Goal: Information Seeking & Learning: Compare options

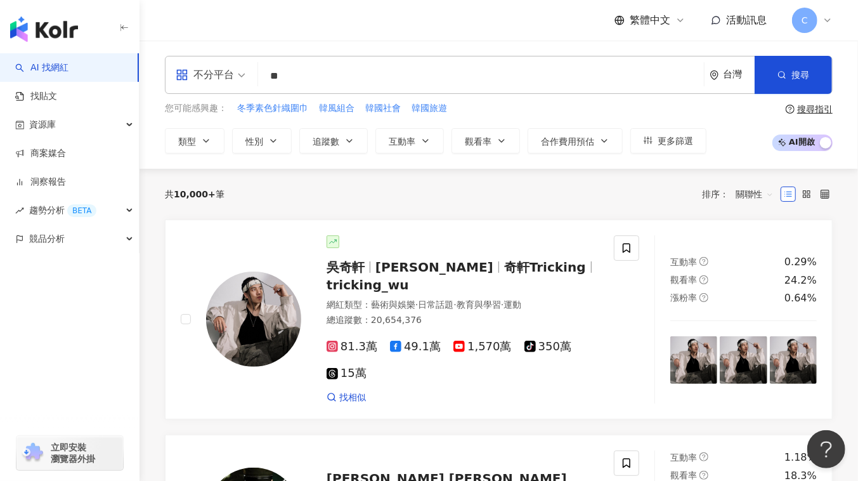
type input "**"
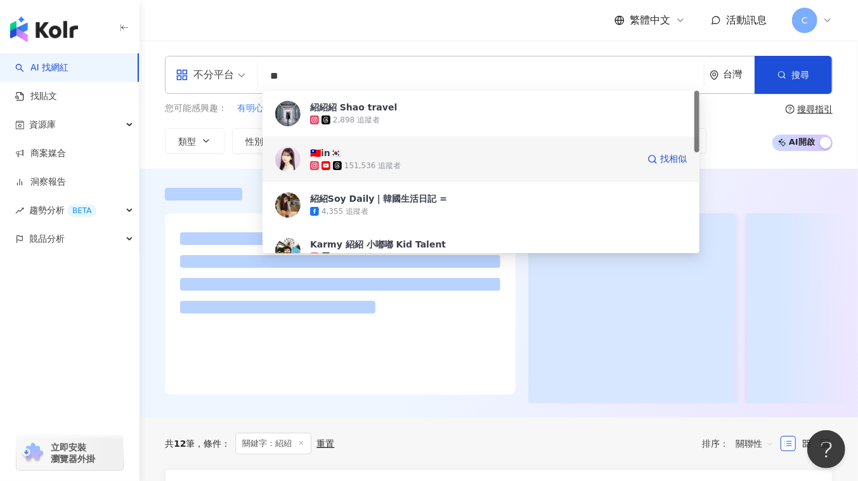
click at [370, 162] on div "151,536 追蹤者" at bounding box center [372, 165] width 56 height 11
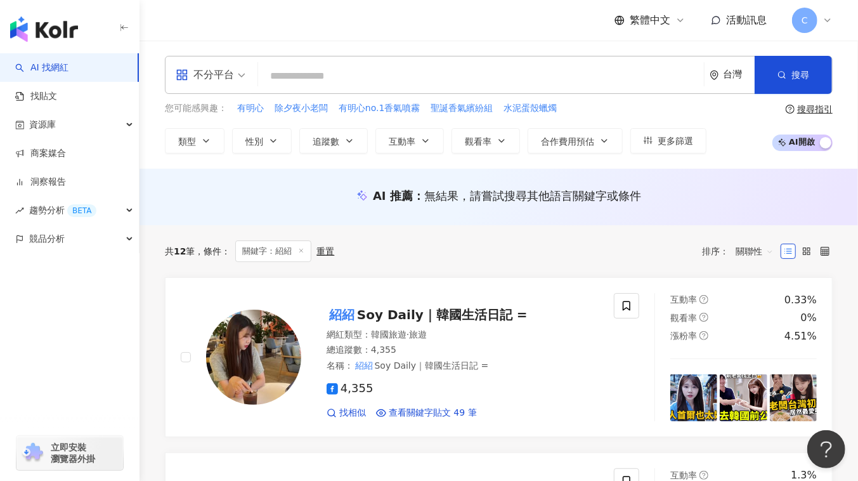
click at [253, 82] on div "不分平台 台灣 搜尋 c75dc341-1fdf-4058-9e24-79af20597cff 紹紹紹 Shao travel 2,898 追蹤者 🇹🇼in🇰…" at bounding box center [499, 75] width 668 height 38
click at [243, 75] on span "不分平台" at bounding box center [211, 75] width 70 height 20
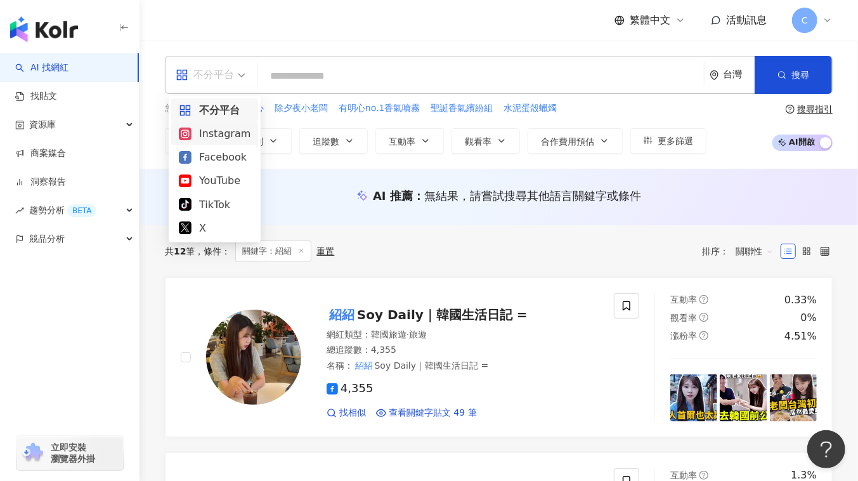
click at [212, 131] on div "Instagram" at bounding box center [215, 134] width 72 height 16
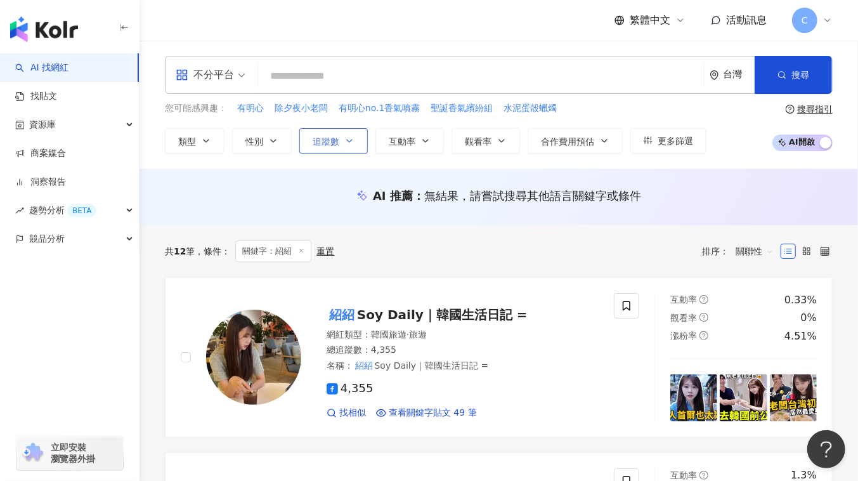
click at [330, 136] on span "追蹤數" at bounding box center [326, 141] width 27 height 10
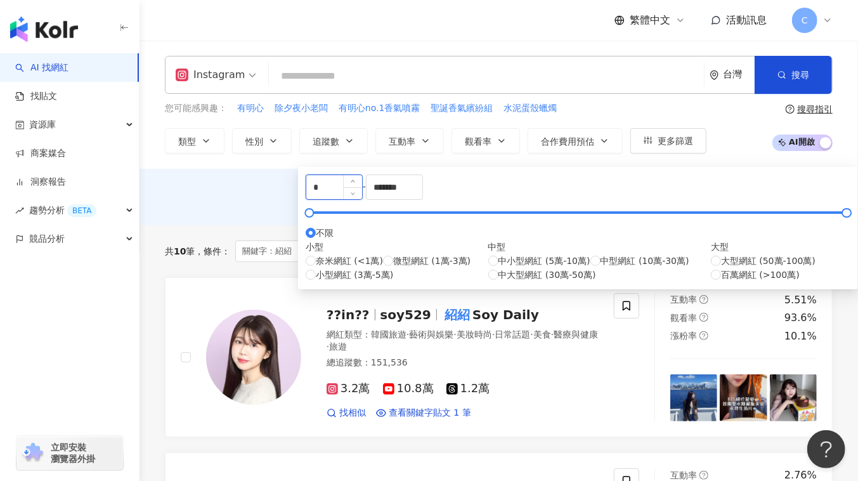
click at [360, 190] on input "*" at bounding box center [334, 187] width 56 height 24
type input "******"
click at [264, 200] on div "AI 推薦 ： 無結果，請嘗試搜尋其他語言關鍵字或條件" at bounding box center [499, 196] width 668 height 16
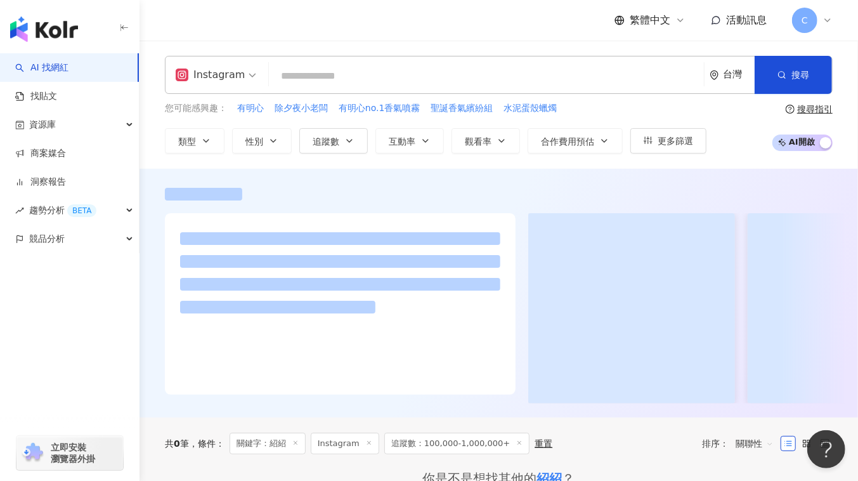
click at [331, 76] on input "search" at bounding box center [486, 76] width 425 height 24
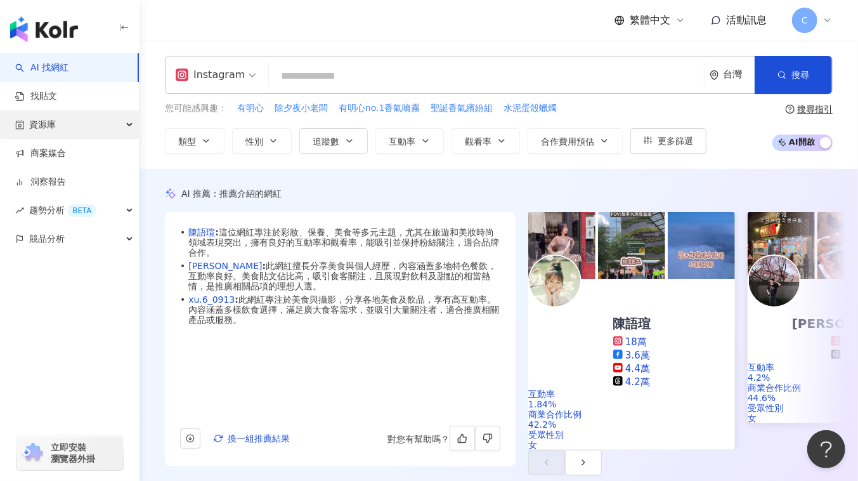
click at [67, 126] on div "資源庫" at bounding box center [69, 124] width 139 height 29
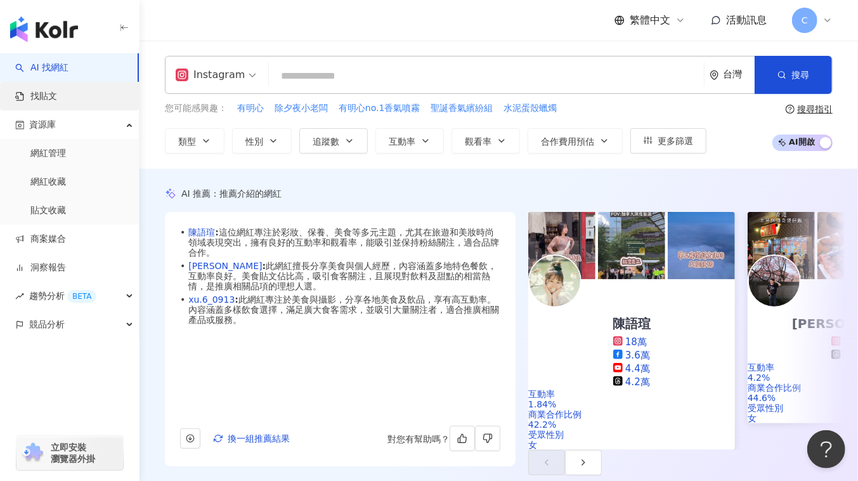
click at [57, 92] on link "找貼文" at bounding box center [36, 96] width 42 height 13
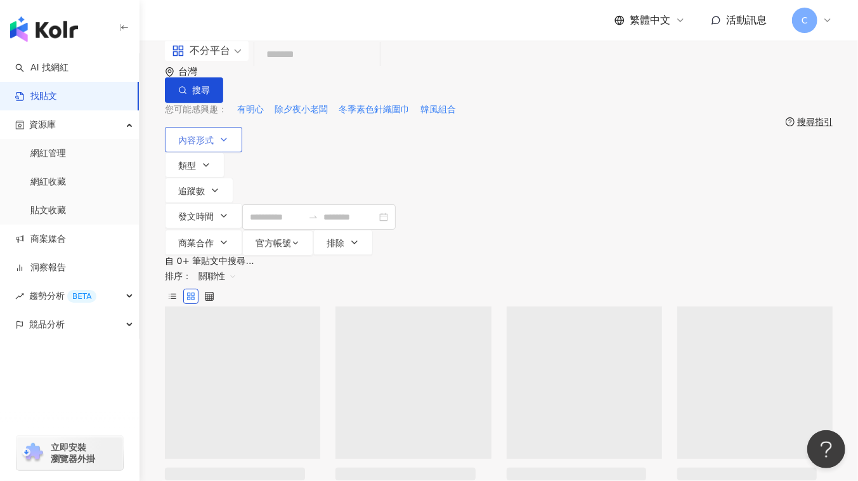
click at [230, 148] on button "內容形式" at bounding box center [203, 139] width 77 height 25
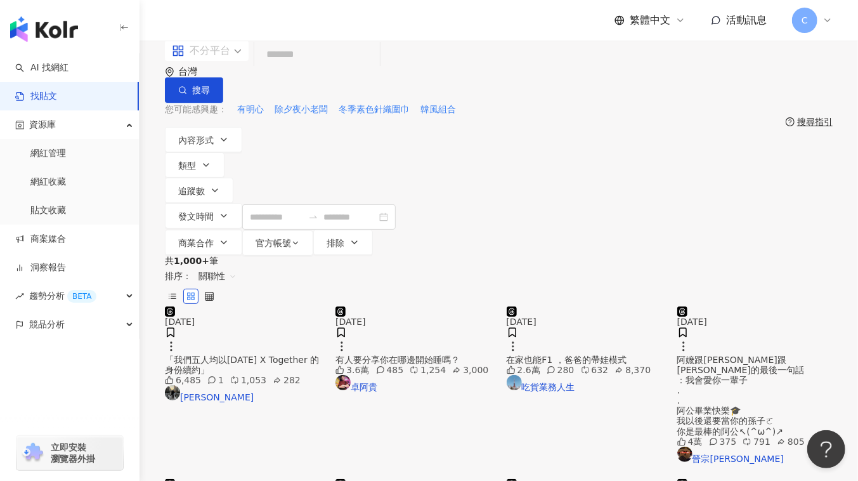
click at [230, 61] on div "不分平台" at bounding box center [201, 51] width 58 height 20
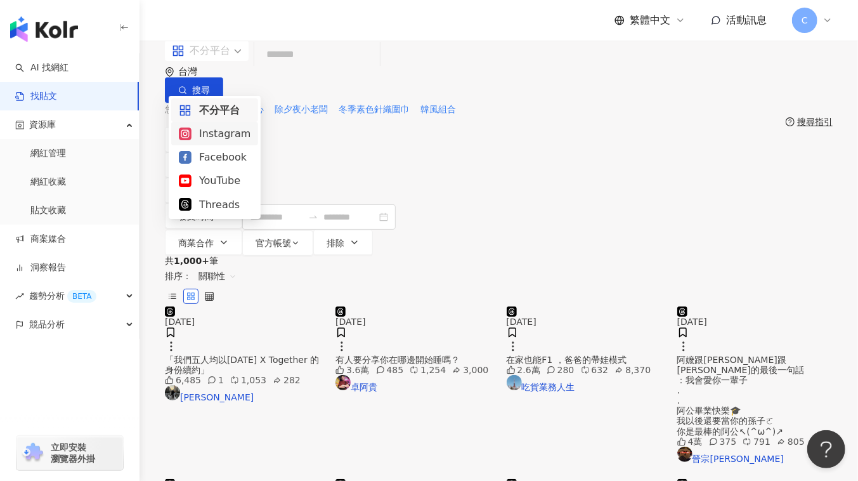
click at [223, 131] on div "Instagram" at bounding box center [215, 134] width 72 height 16
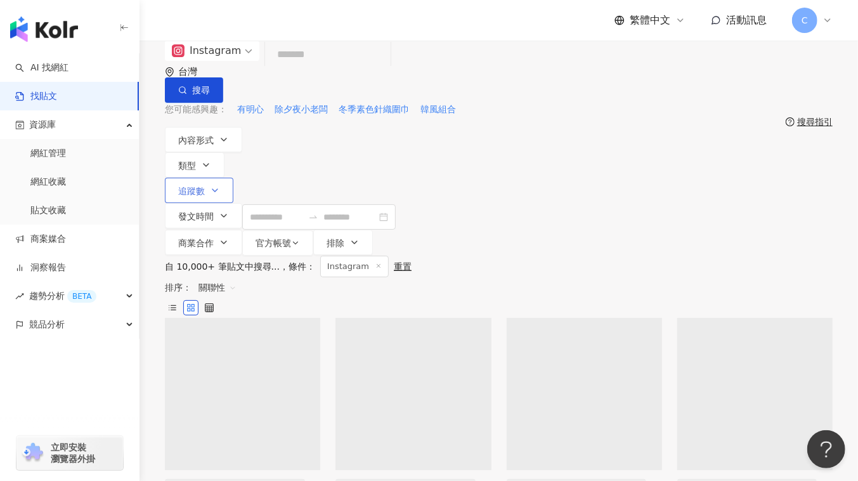
click at [205, 186] on span "追蹤數" at bounding box center [191, 191] width 27 height 10
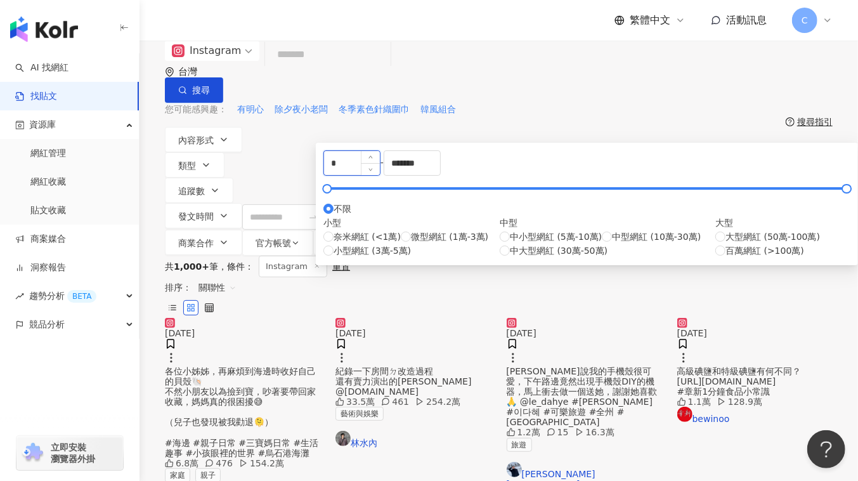
click at [380, 175] on input "*" at bounding box center [352, 163] width 56 height 24
type input "******"
click at [265, 256] on div "共 1,000+ 筆 條件 ： Instagram 重置 排序： 關聯性" at bounding box center [499, 287] width 668 height 62
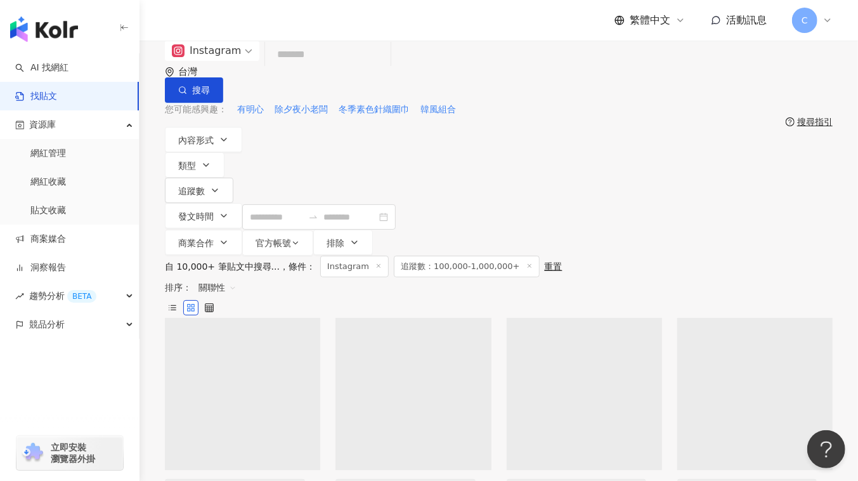
click at [345, 68] on input "search" at bounding box center [327, 54] width 115 height 27
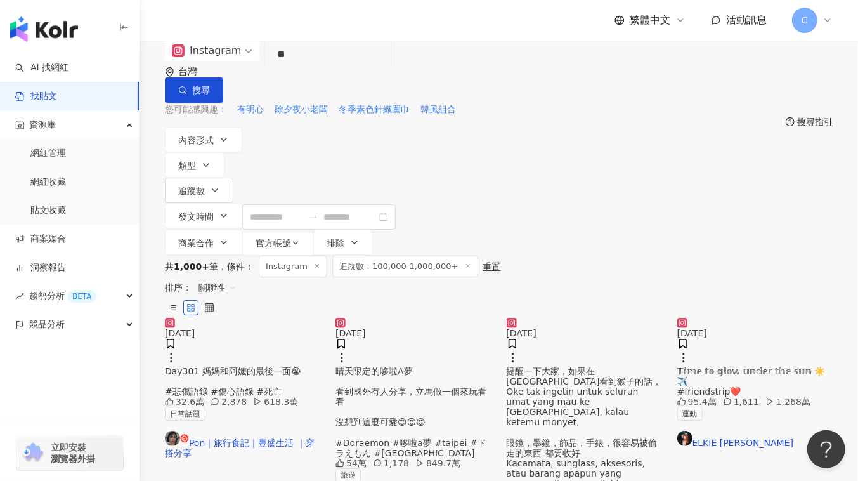
type input "*"
type input "****"
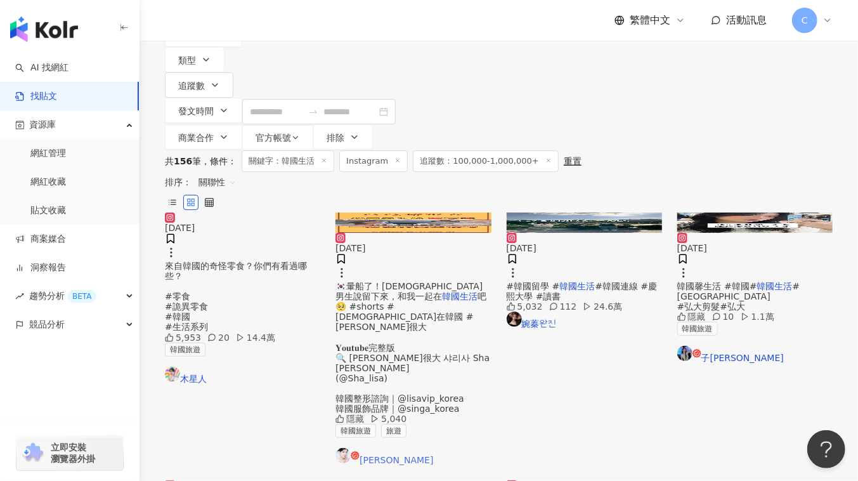
scroll to position [115, 0]
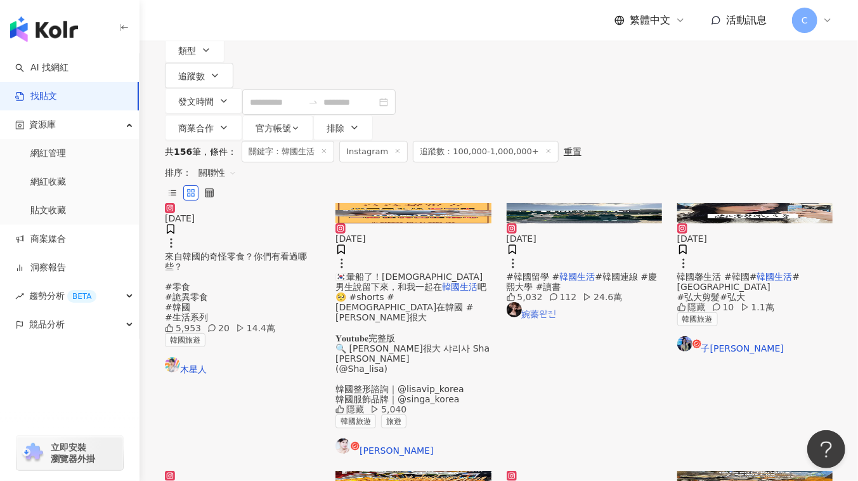
click at [544, 319] on link "婉蓁완진" at bounding box center [584, 310] width 155 height 17
click at [354, 441] on icon at bounding box center [355, 445] width 9 height 9
click at [540, 319] on link "婉蓁완진" at bounding box center [584, 310] width 155 height 17
click at [68, 73] on link "AI 找網紅" at bounding box center [41, 68] width 53 height 13
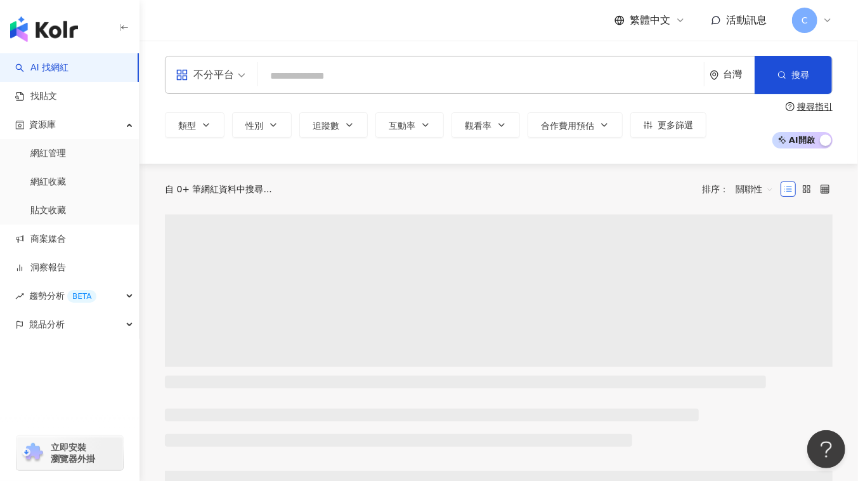
click at [302, 68] on input "search" at bounding box center [481, 76] width 436 height 24
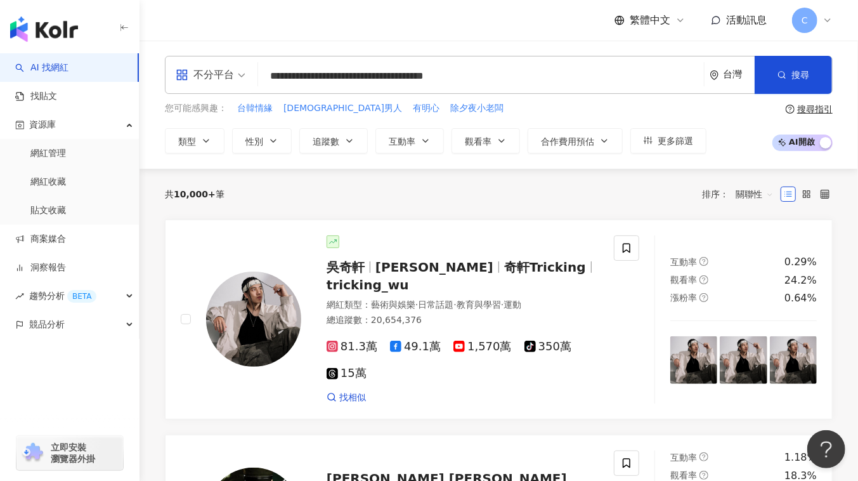
click at [484, 81] on input "**********" at bounding box center [481, 76] width 436 height 24
type input "**********"
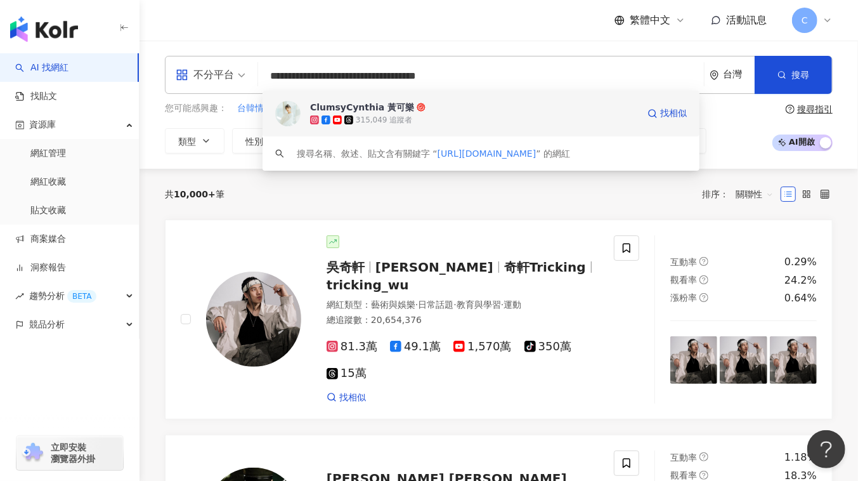
click at [458, 118] on div "ClumsyCynthia 黃可樂 315,049 追蹤者" at bounding box center [474, 113] width 328 height 25
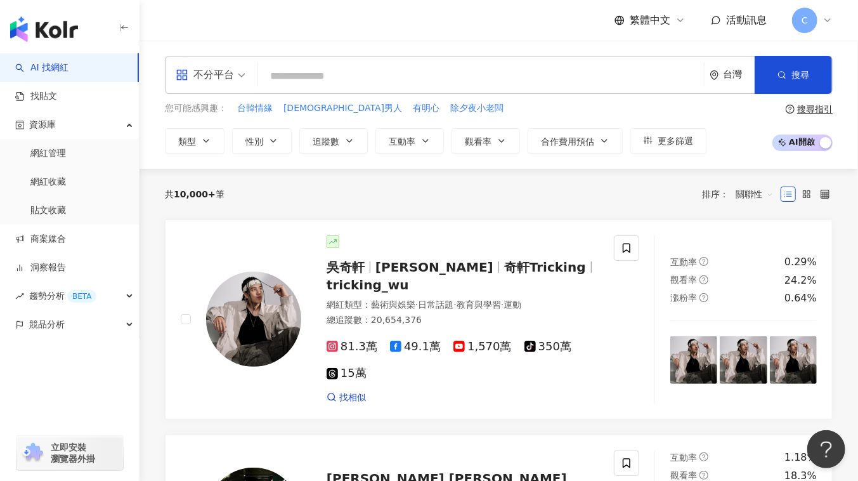
paste input "**********"
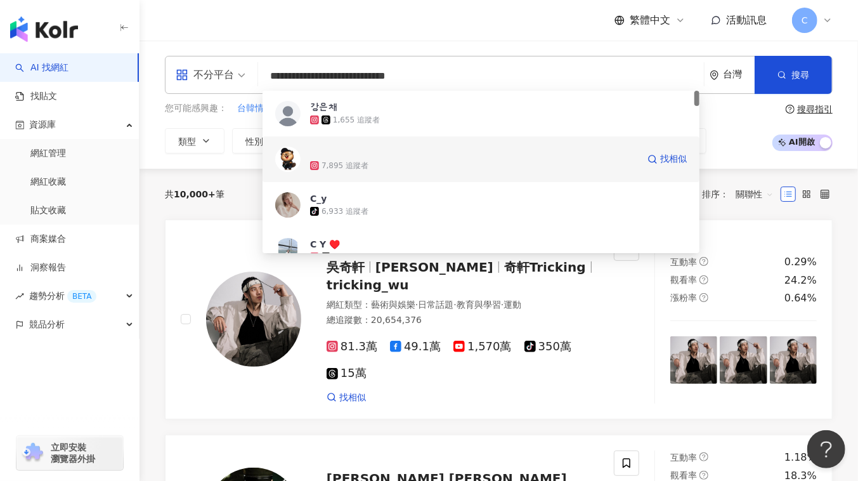
scroll to position [57, 0]
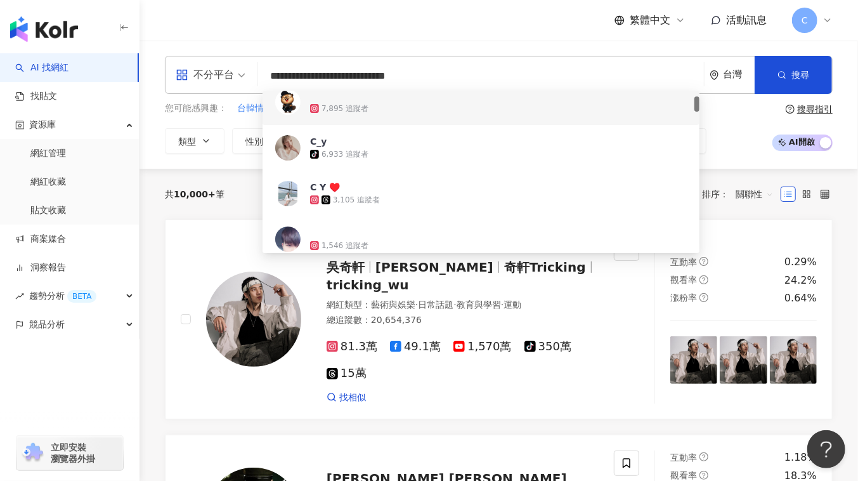
drag, startPoint x: 439, startPoint y: 74, endPoint x: 219, endPoint y: 79, distance: 220.1
click at [219, 79] on div "**********" at bounding box center [499, 75] width 668 height 38
paste input "search"
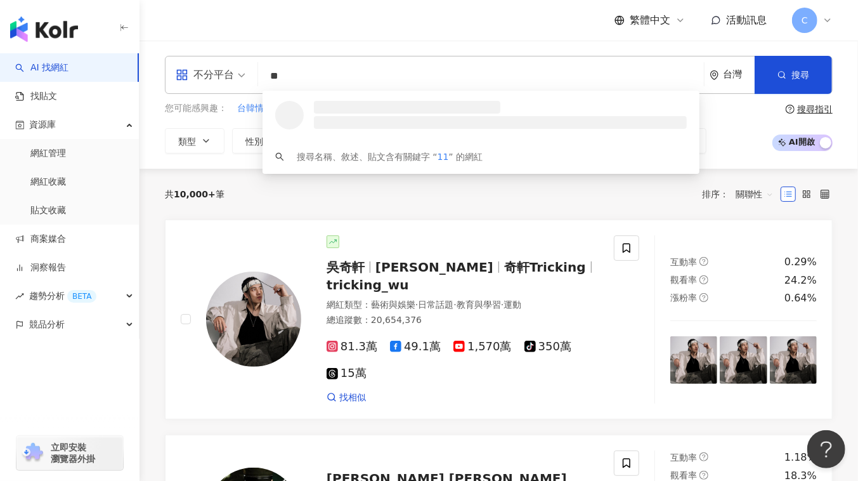
scroll to position [0, 0]
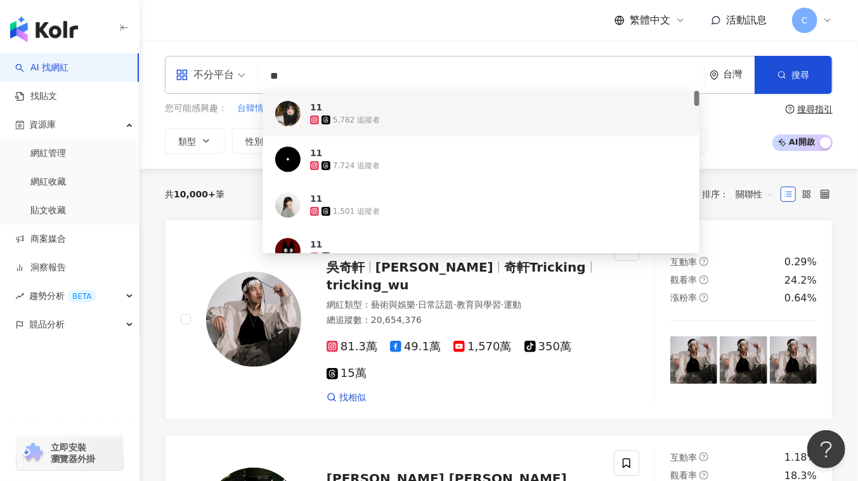
drag, startPoint x: 393, startPoint y: 85, endPoint x: 242, endPoint y: 80, distance: 151.6
click at [242, 80] on div "不分平台 ** 台灣 搜尋 5eebfce2-fb2f-45a7-94d5-7c376572a445 7f09457b-cd03-469b-bcbe-ce1f…" at bounding box center [499, 75] width 668 height 38
paste input "****"
type input "******"
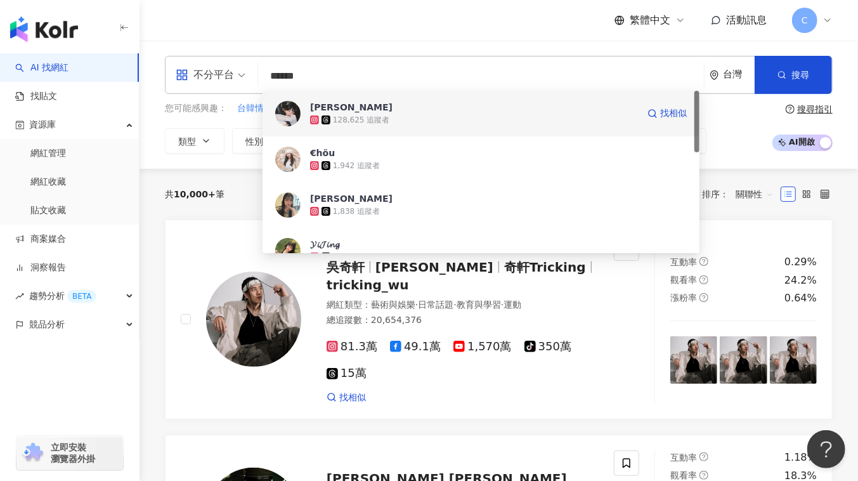
click at [392, 106] on span "陳映君" at bounding box center [474, 107] width 328 height 13
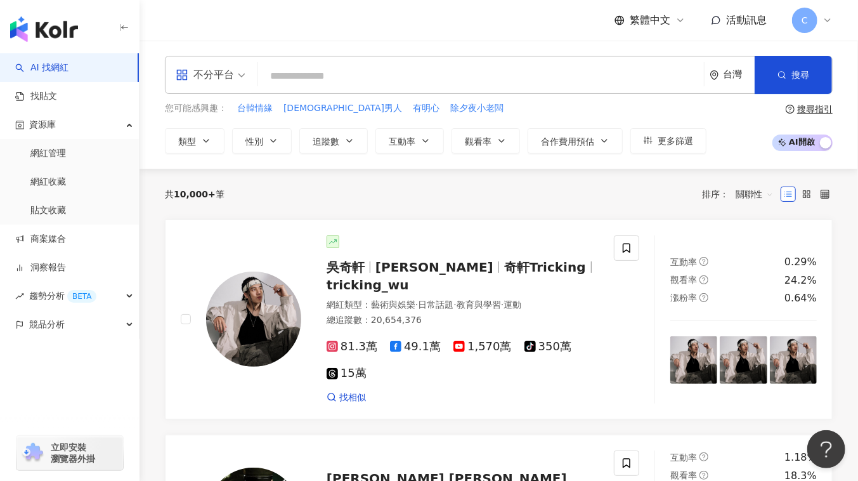
paste input "**********"
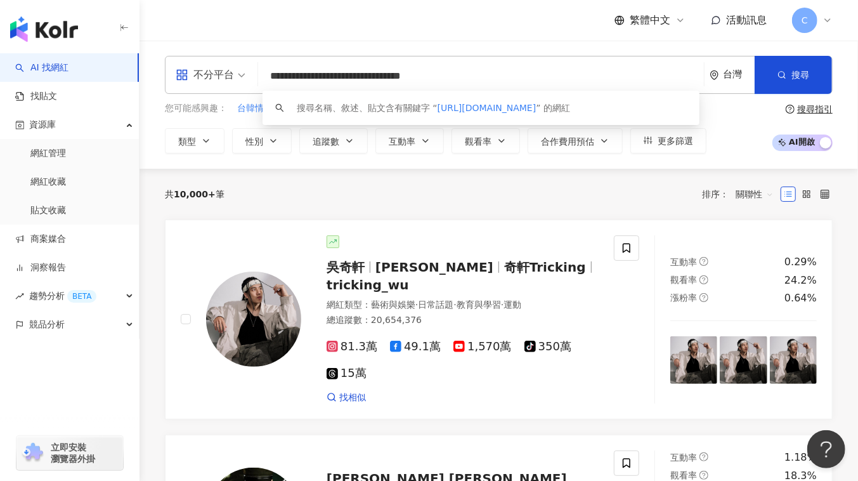
type input "**********"
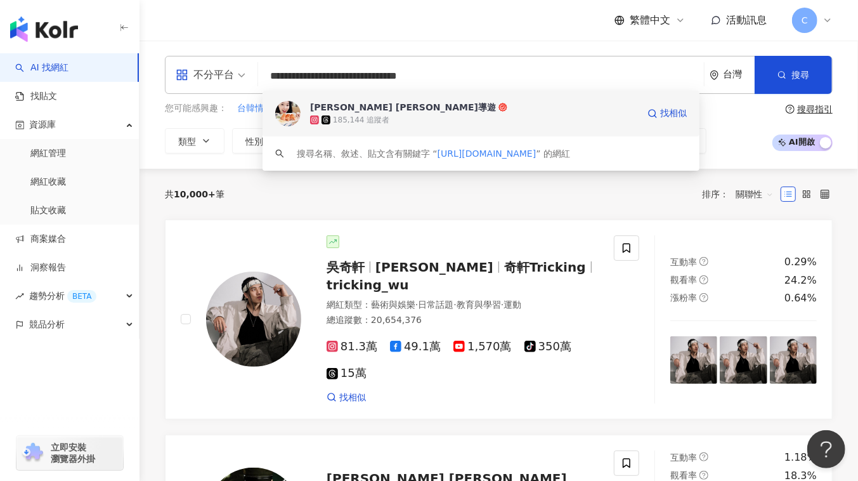
click at [454, 107] on span "Wendy 瑪西導遊" at bounding box center [474, 107] width 328 height 13
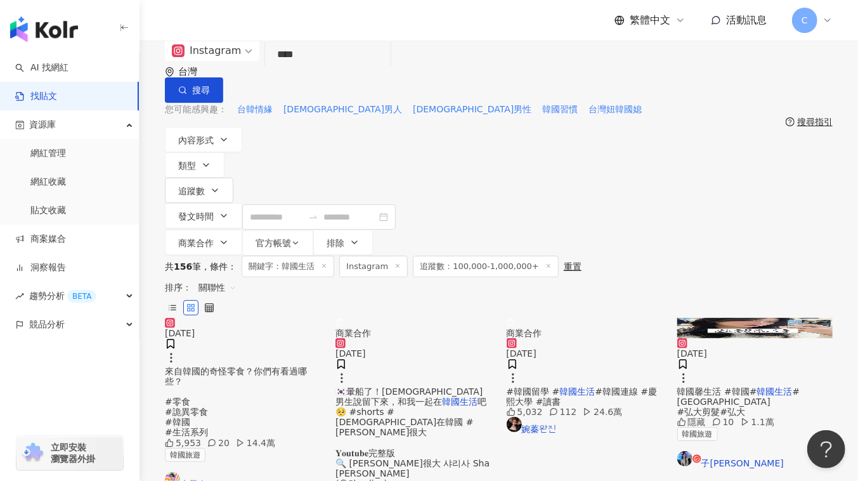
scroll to position [172, 0]
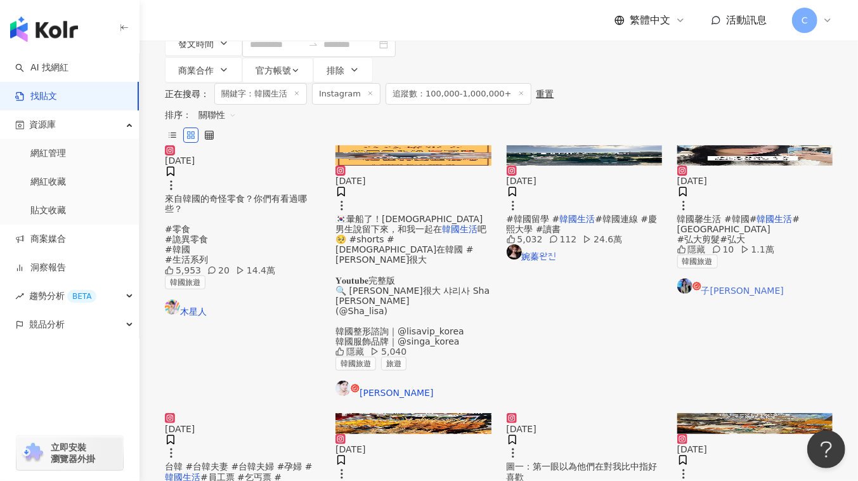
click at [718, 278] on link "子馨" at bounding box center [754, 286] width 155 height 17
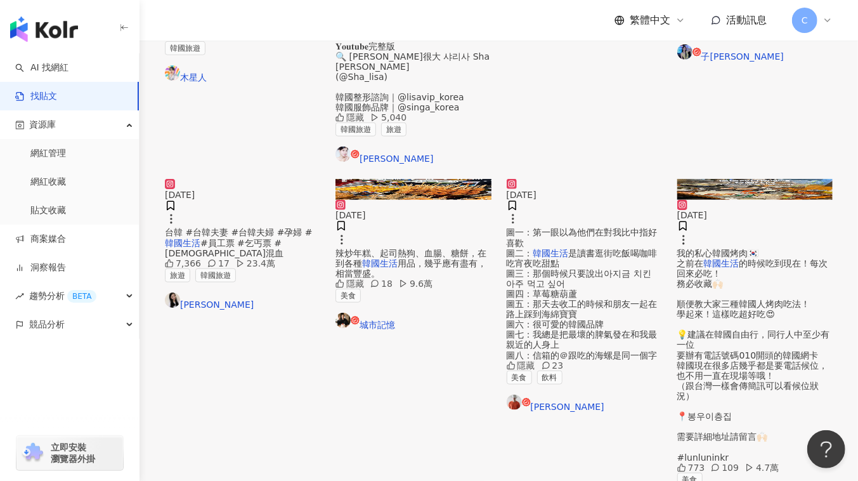
scroll to position [519, 0]
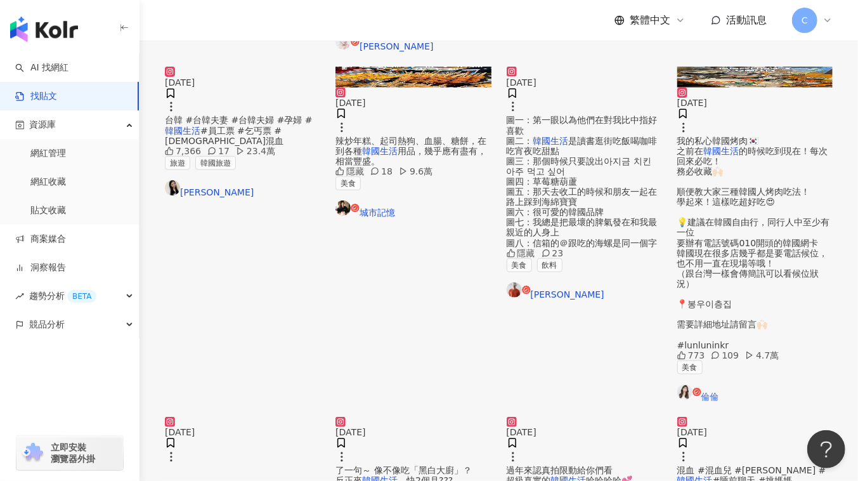
click at [705, 384] on link "倫倫" at bounding box center [754, 392] width 155 height 17
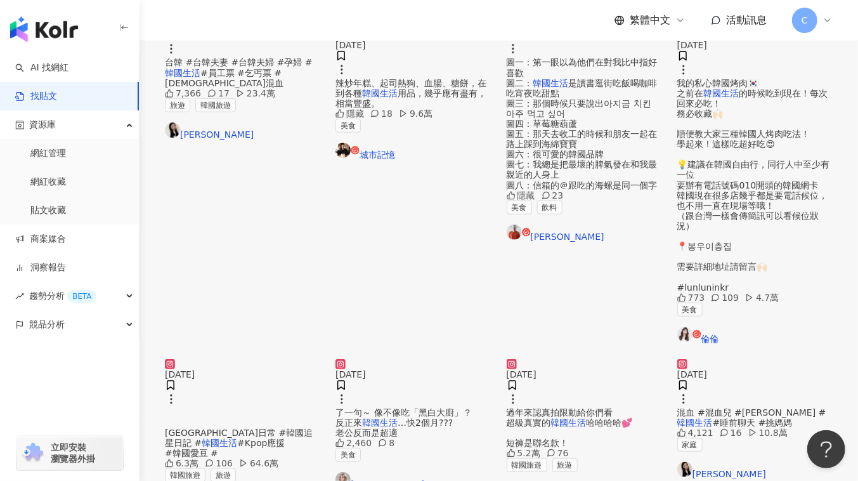
click at [380, 472] on link "Melo Lo" at bounding box center [412, 480] width 155 height 17
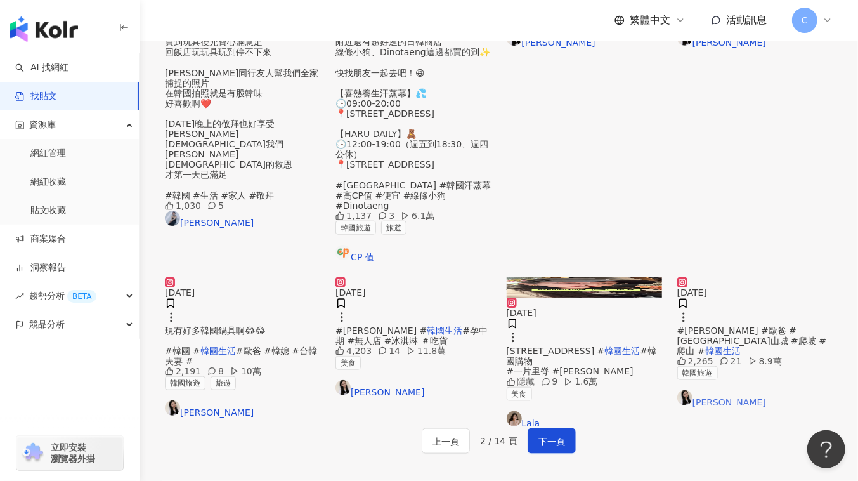
click at [729, 390] on link "Melody Tsai" at bounding box center [754, 398] width 155 height 17
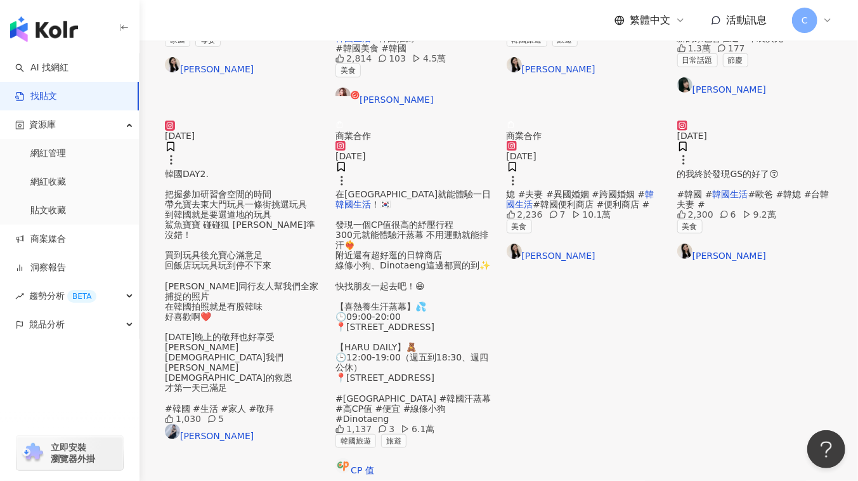
scroll to position [346, 0]
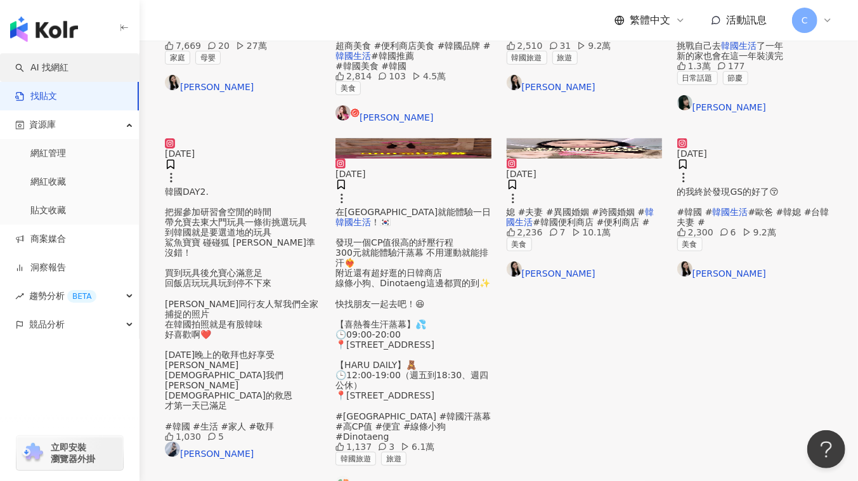
click at [58, 74] on link "AI 找網紅" at bounding box center [41, 68] width 53 height 13
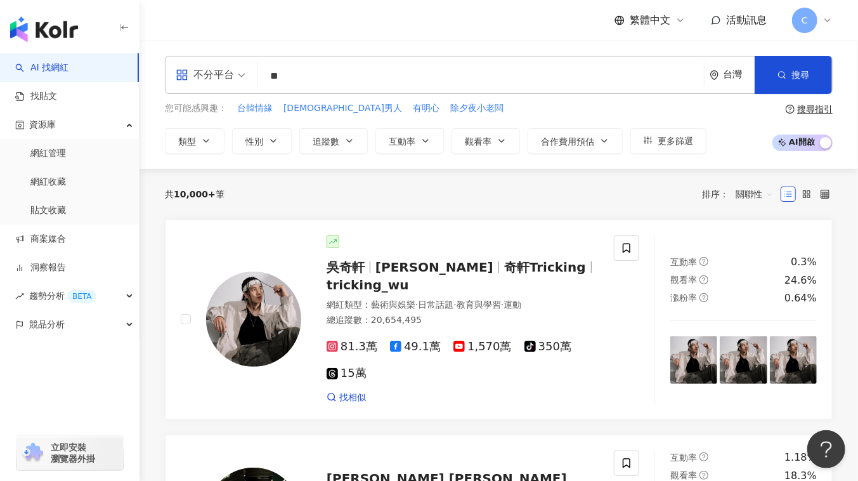
type input "**"
click at [312, 90] on div "不分平台 ** 台灣 搜尋" at bounding box center [499, 75] width 668 height 38
click at [313, 84] on input "**" at bounding box center [481, 76] width 436 height 24
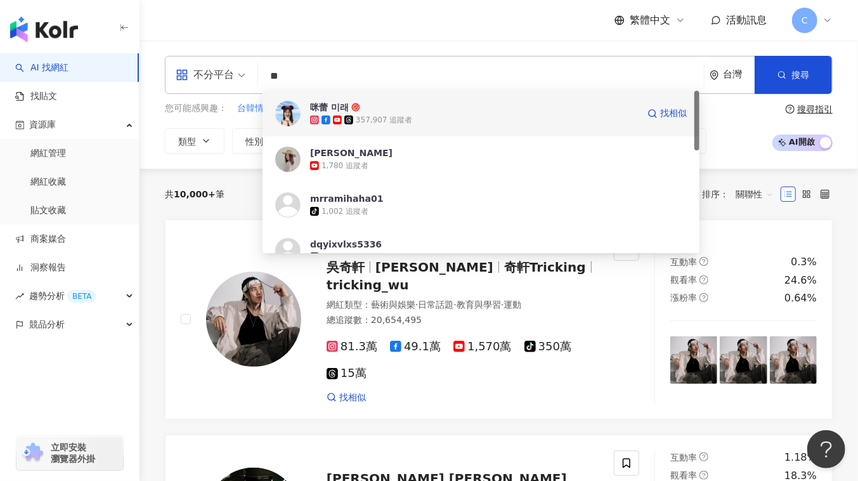
click at [280, 108] on img at bounding box center [287, 113] width 25 height 25
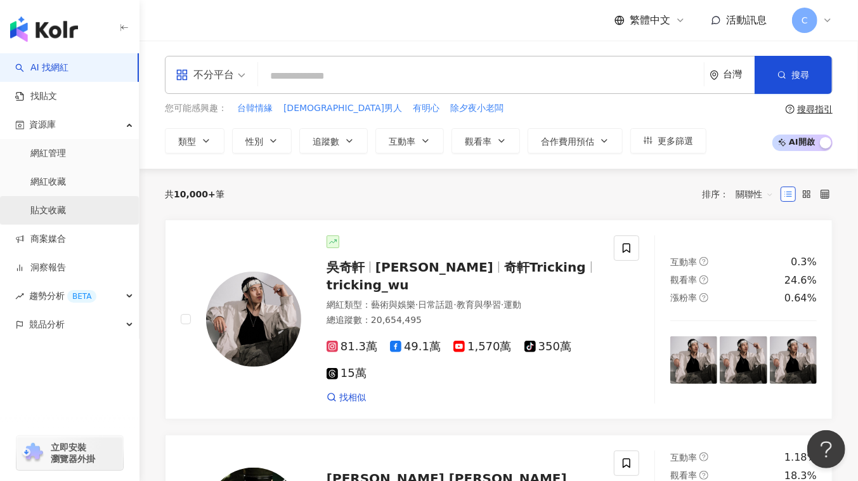
click at [66, 211] on link "貼文收藏" at bounding box center [48, 210] width 36 height 13
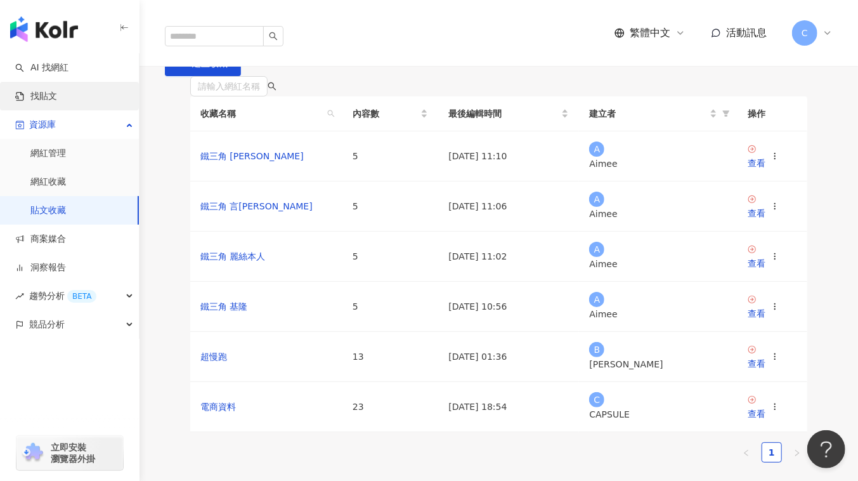
click at [57, 99] on link "找貼文" at bounding box center [36, 96] width 42 height 13
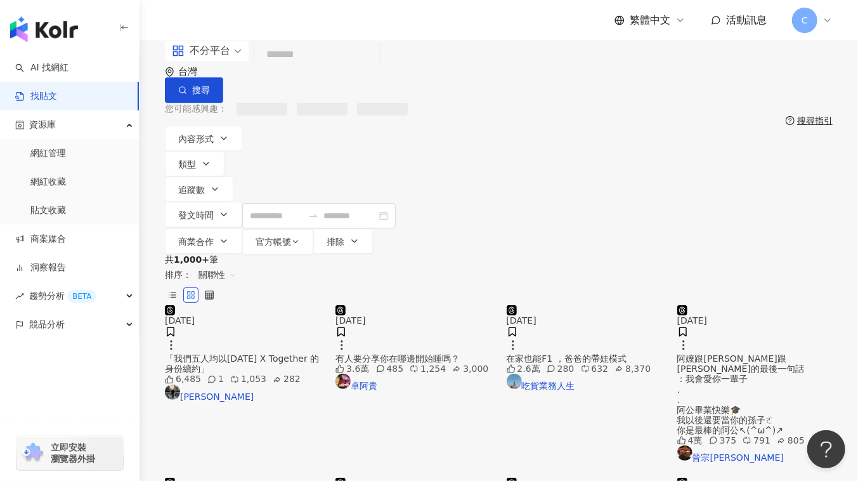
click at [328, 68] on input "search" at bounding box center [316, 54] width 115 height 27
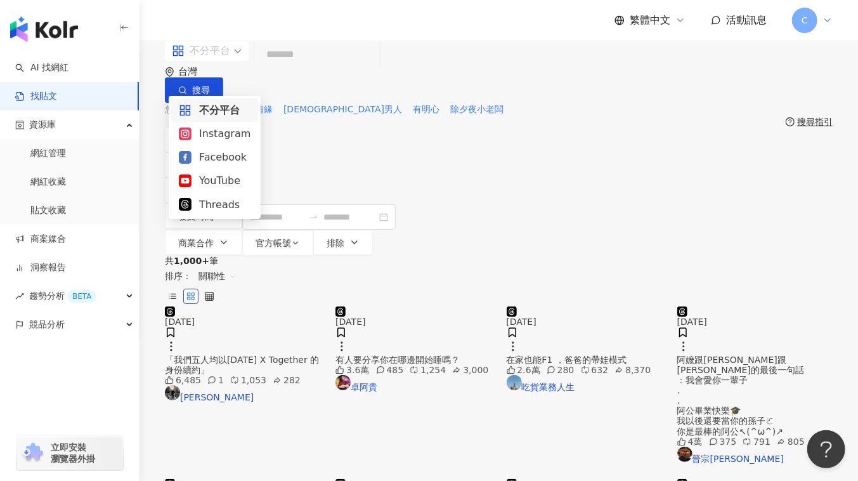
click at [223, 61] on span at bounding box center [207, 51] width 70 height 20
click at [221, 143] on div "Instagram" at bounding box center [214, 133] width 87 height 23
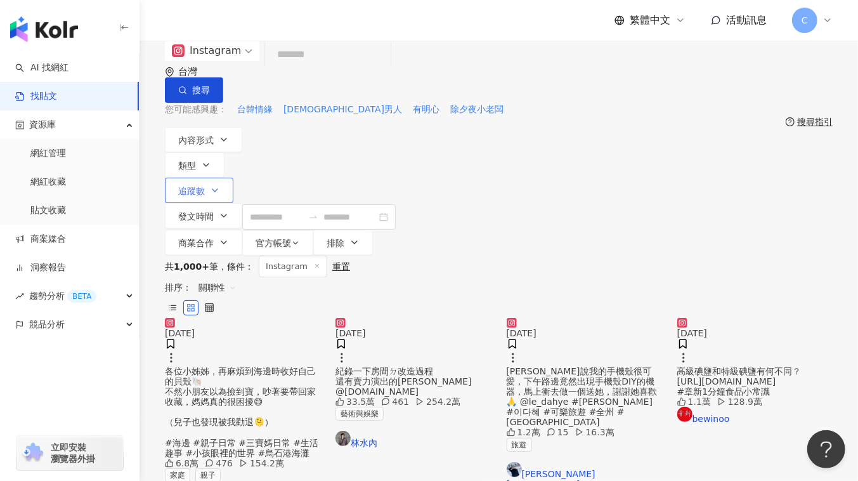
click at [205, 186] on span "追蹤數" at bounding box center [191, 191] width 27 height 10
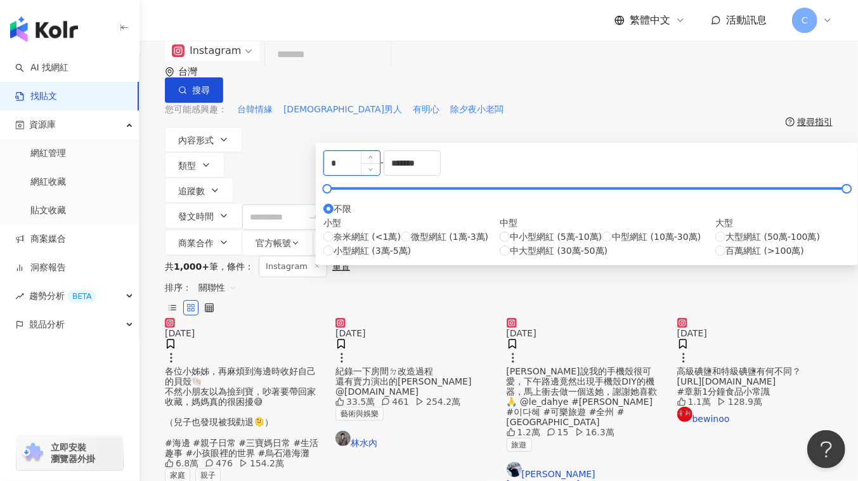
click at [380, 175] on input "*" at bounding box center [352, 163] width 56 height 24
type input "******"
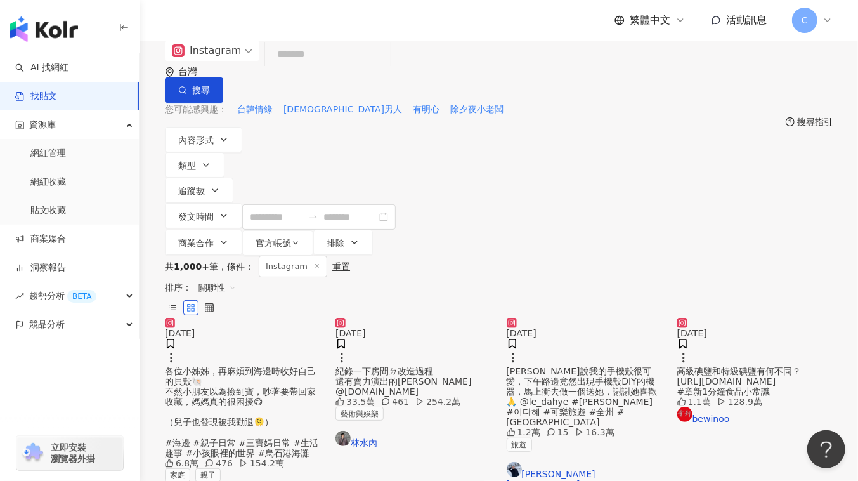
click at [309, 256] on div "共 1,000+ 筆 條件 ： Instagram 重置 排序： 關聯性" at bounding box center [499, 287] width 668 height 62
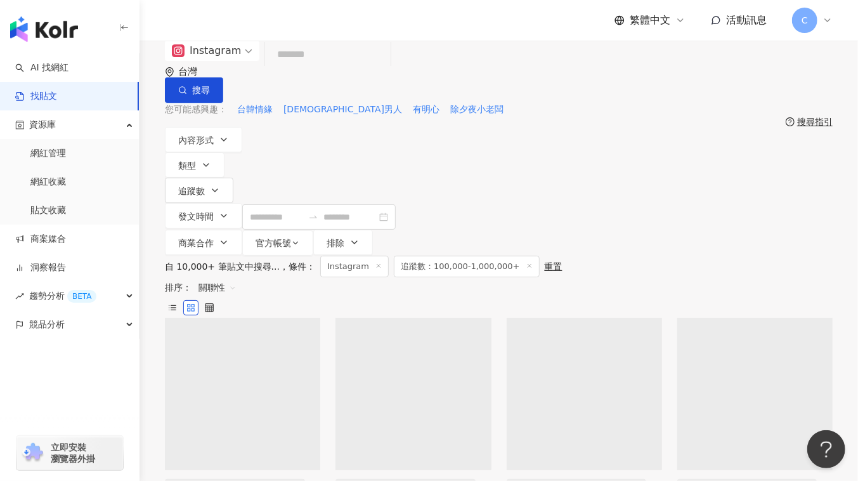
click at [337, 68] on input "search" at bounding box center [327, 54] width 115 height 27
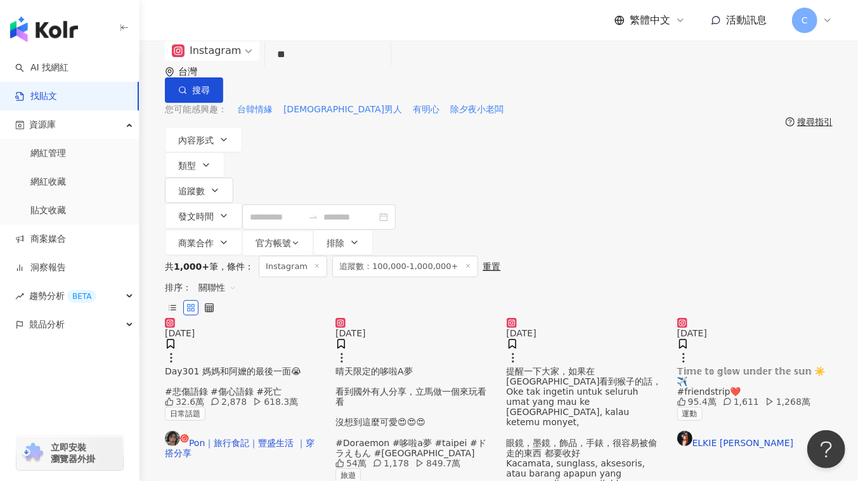
type input "*"
type input "****"
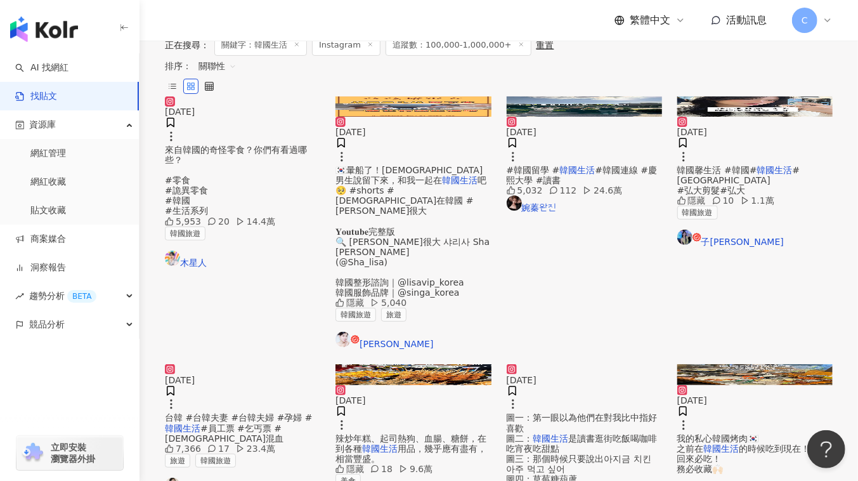
scroll to position [288, 0]
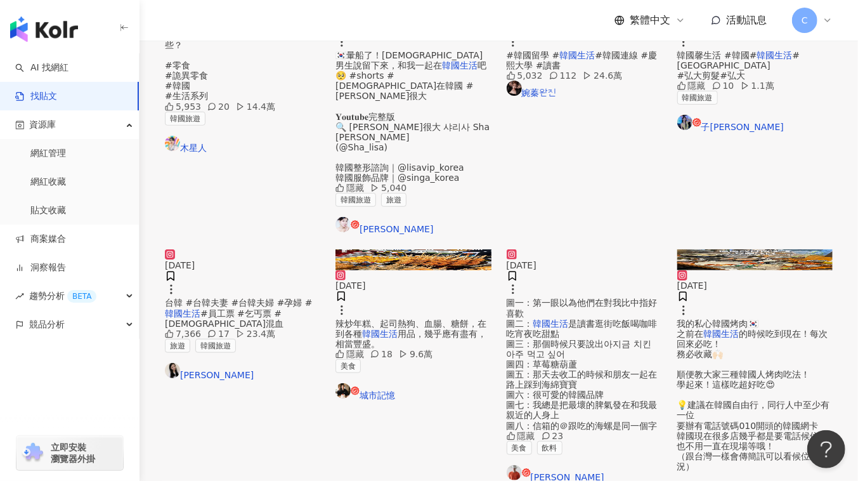
scroll to position [403, 0]
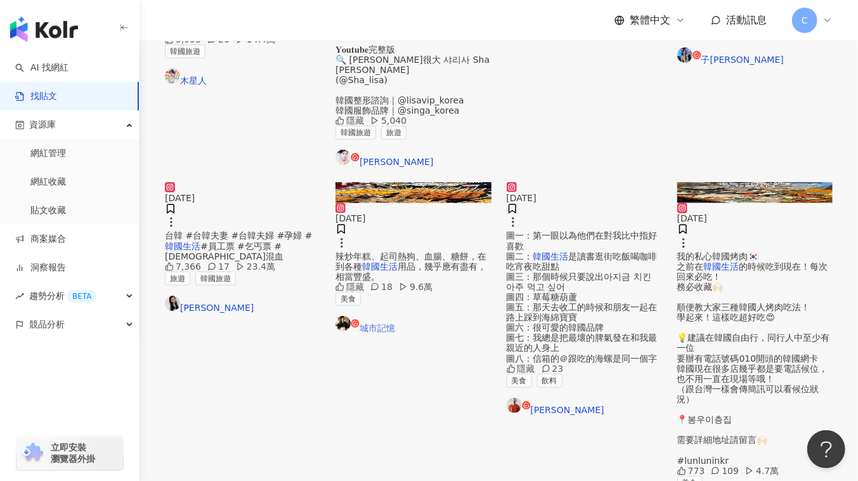
click at [368, 316] on link "城市記憶" at bounding box center [412, 324] width 155 height 17
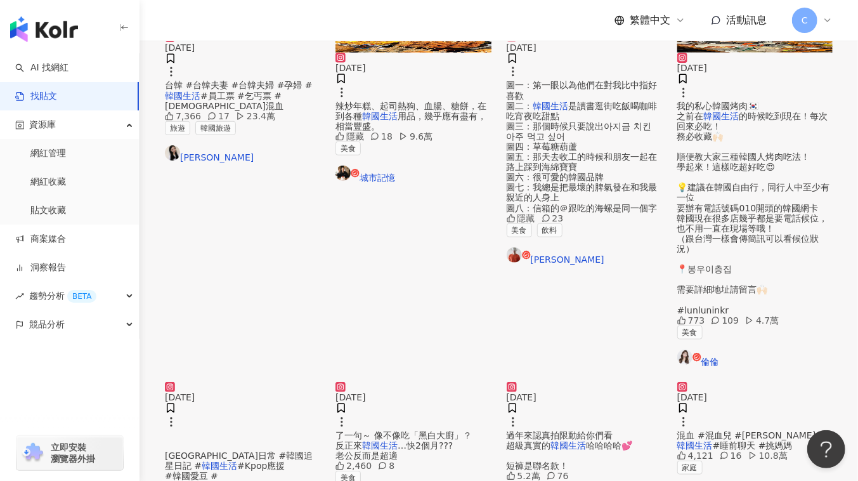
scroll to position [691, 0]
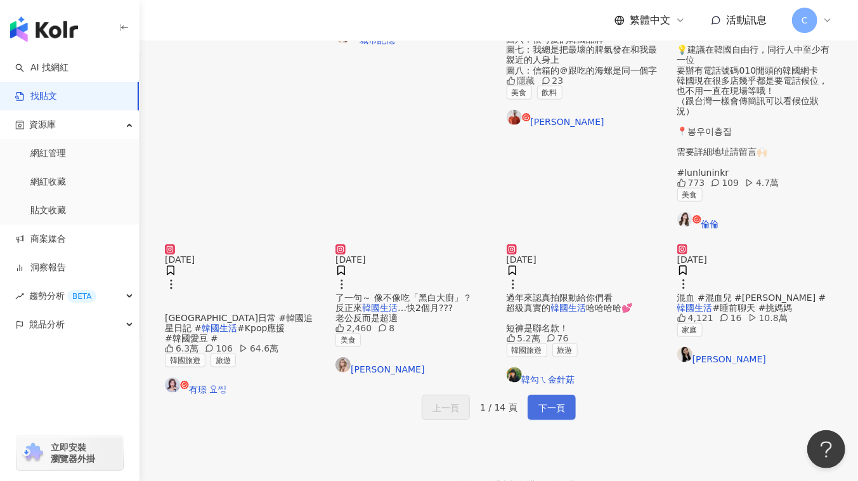
click at [549, 400] on span "下一頁" at bounding box center [551, 407] width 27 height 15
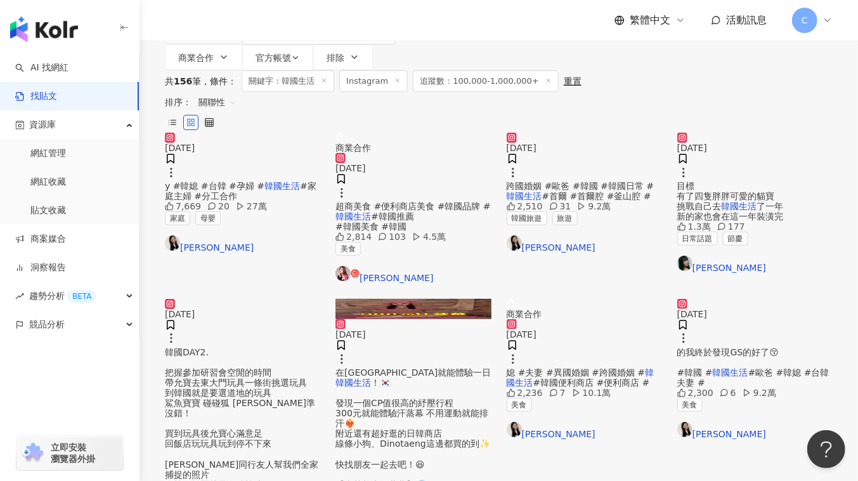
scroll to position [115, 0]
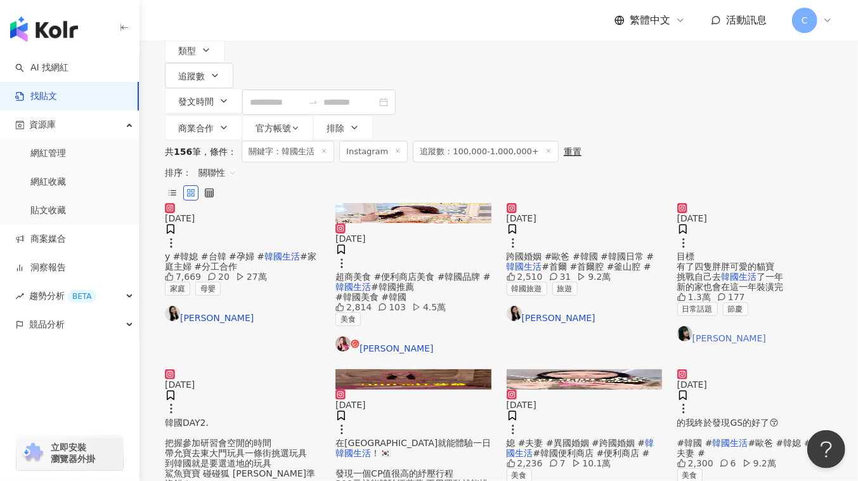
click at [692, 326] on img at bounding box center [684, 333] width 15 height 15
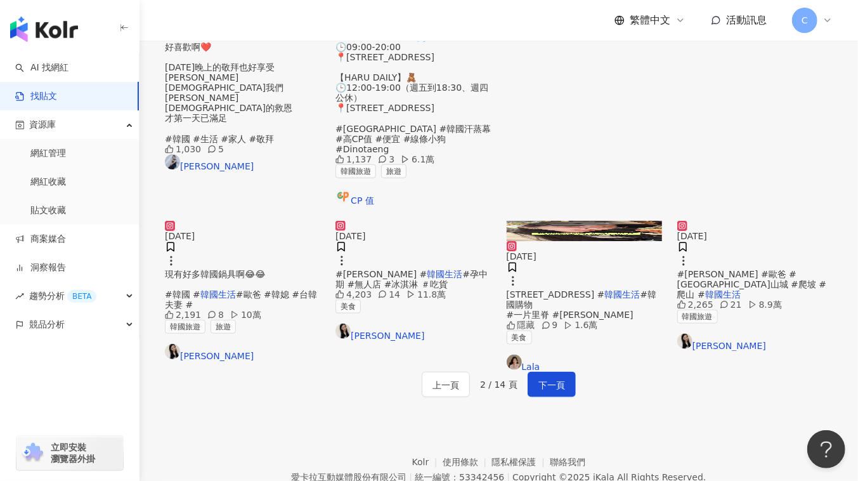
scroll to position [633, 0]
click at [544, 382] on span "下一頁" at bounding box center [551, 384] width 27 height 15
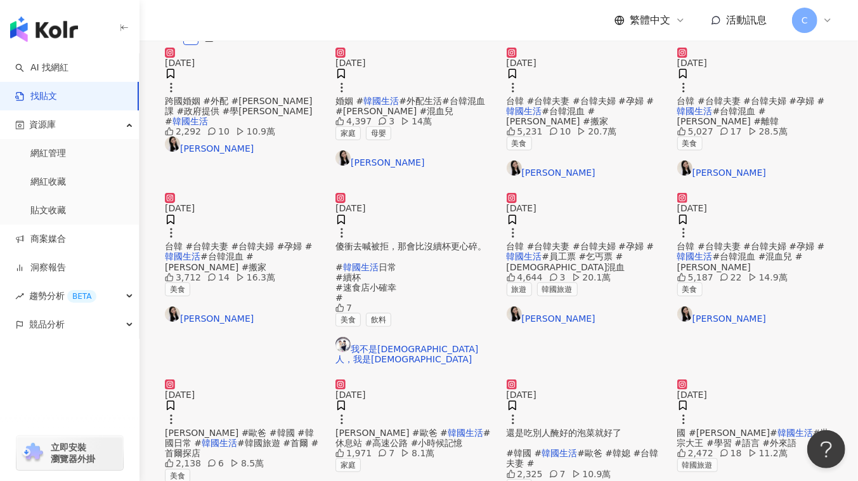
scroll to position [288, 0]
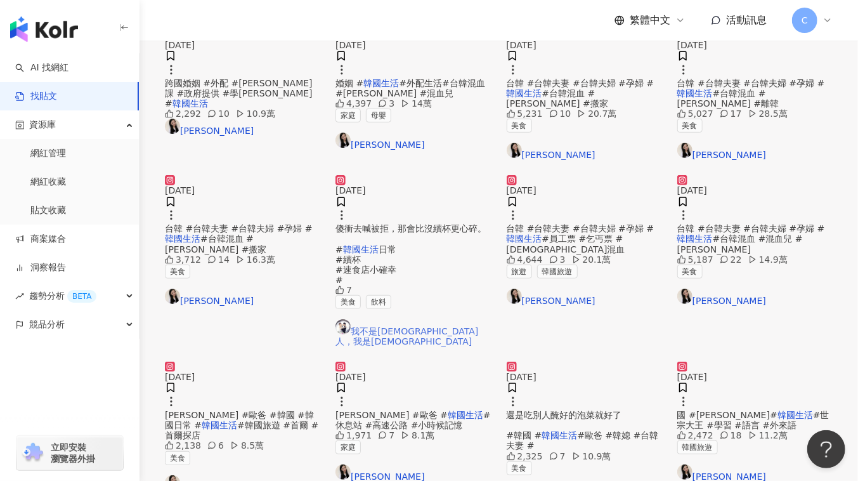
click at [403, 346] on link "我不是韓國人，我是玉米人" at bounding box center [412, 332] width 155 height 27
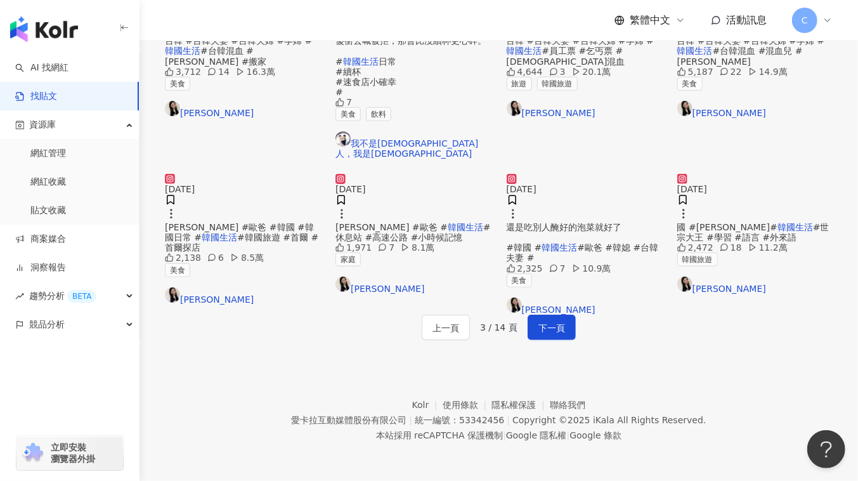
scroll to position [633, 0]
click at [536, 315] on link "Melody Tsai" at bounding box center [584, 305] width 155 height 17
click at [534, 340] on button "下一頁" at bounding box center [552, 327] width 48 height 25
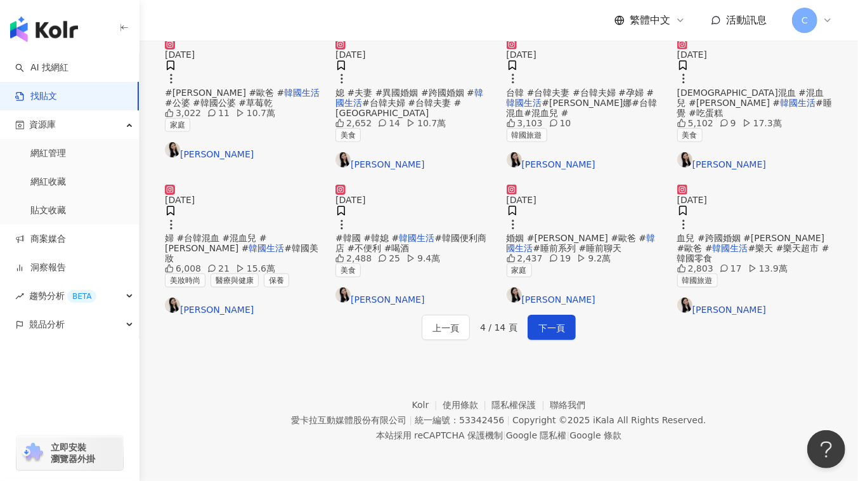
scroll to position [736, 0]
click at [547, 315] on button "下一頁" at bounding box center [552, 327] width 48 height 25
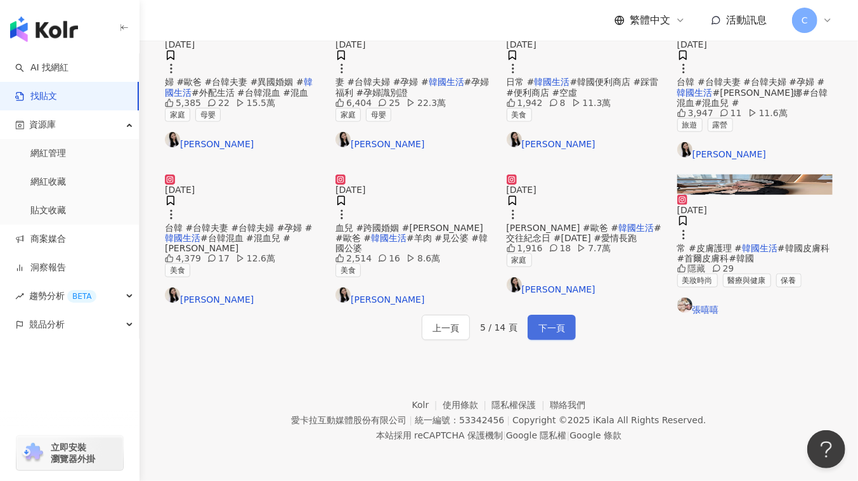
click at [546, 320] on span "下一頁" at bounding box center [551, 327] width 27 height 15
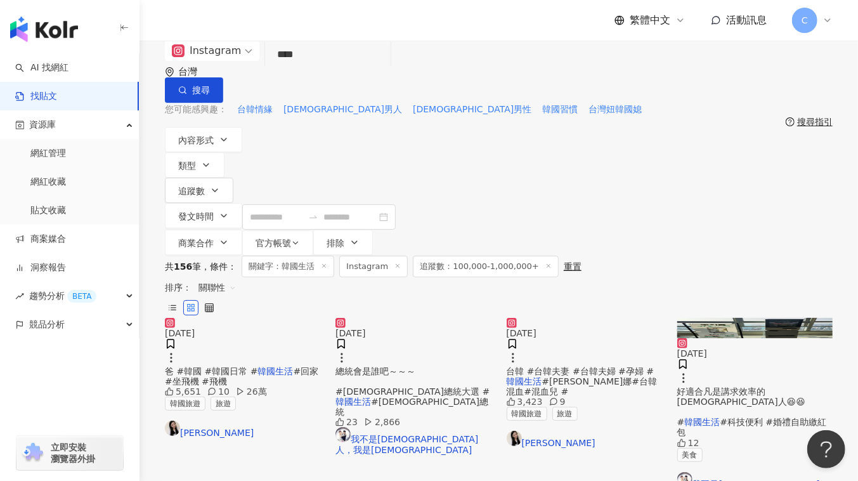
scroll to position [0, 0]
click at [473, 141] on div "內容形式 類型 追蹤數 發文時間 商業合作 官方帳號 排除 ****** - ******* 不限 小型 奈米網紅 (<1萬) 微型網紅 (1萬-3萬) 小型…" at bounding box center [499, 191] width 668 height 129
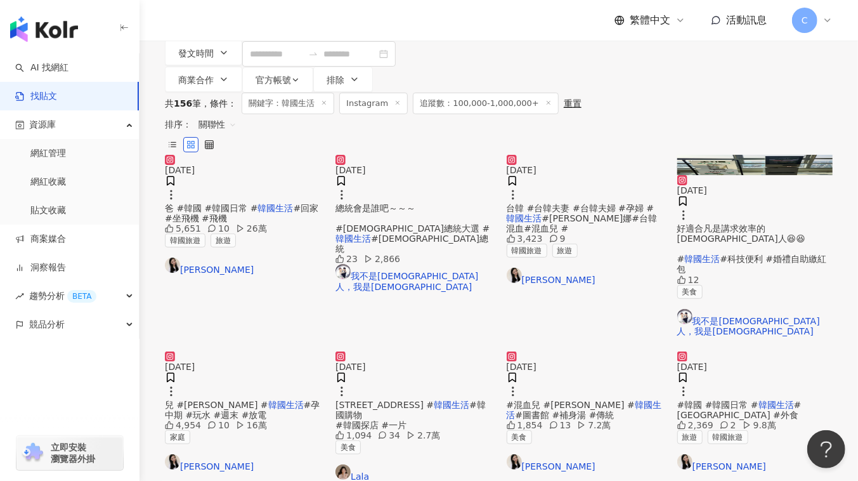
scroll to position [57, 0]
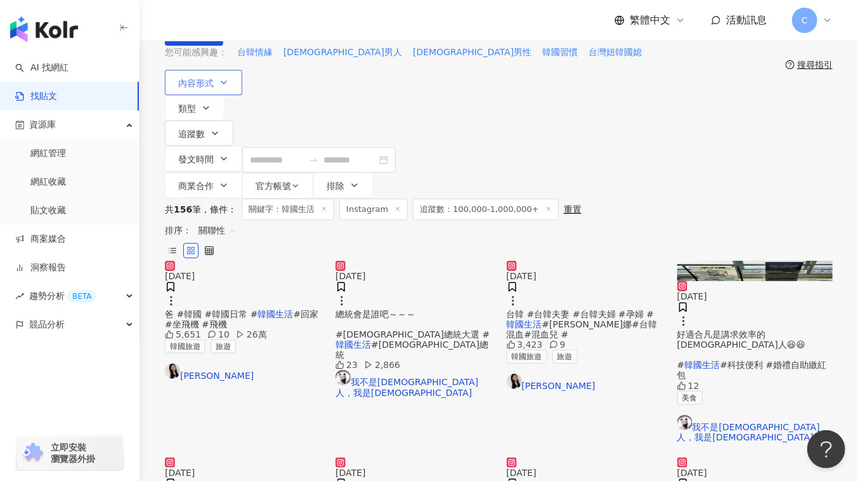
click at [196, 87] on button "內容形式" at bounding box center [203, 82] width 77 height 25
click at [330, 107] on span "Reels" at bounding box center [347, 100] width 34 height 14
click at [621, 198] on div "共 156 筆 條件 ： 關鍵字：韓國生活 Instagram 追蹤數：100,000-1,000,000+ 重置 排序： 關聯性" at bounding box center [499, 229] width 668 height 62
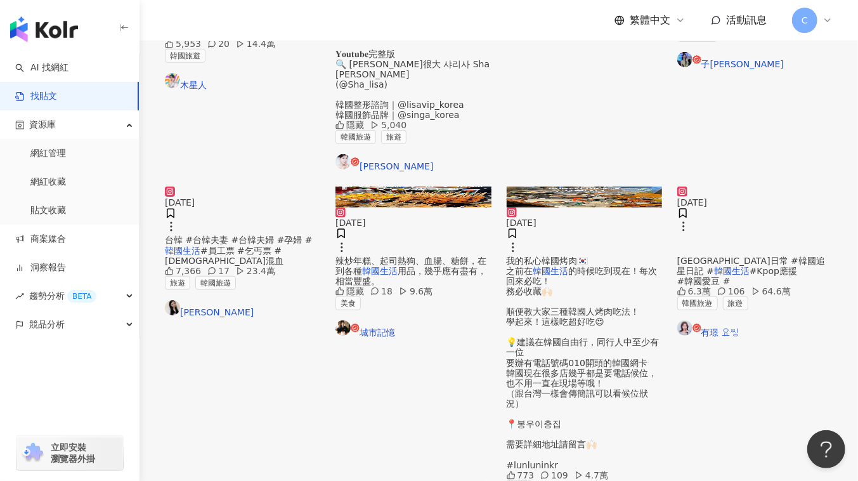
scroll to position [403, 0]
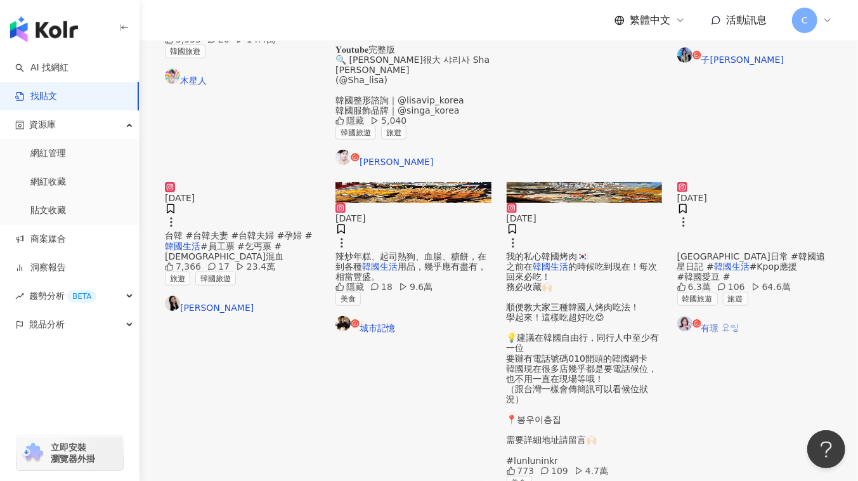
click at [710, 316] on link "有璟 요찡" at bounding box center [754, 324] width 155 height 17
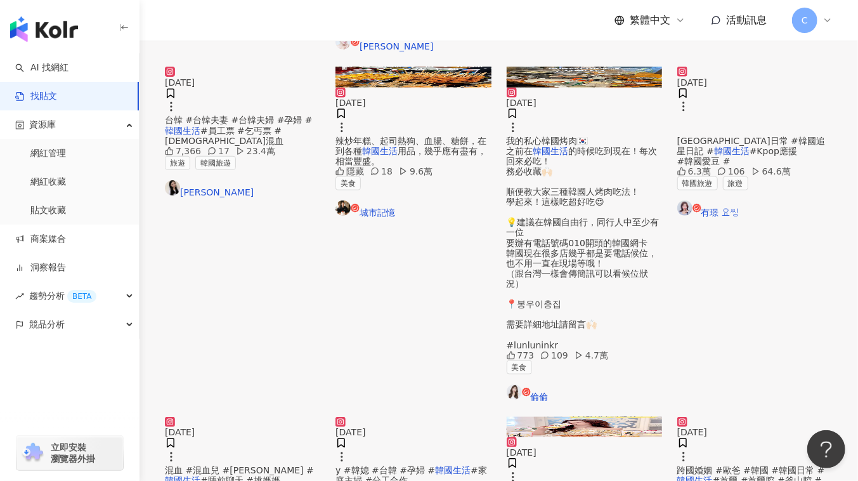
scroll to position [576, 0]
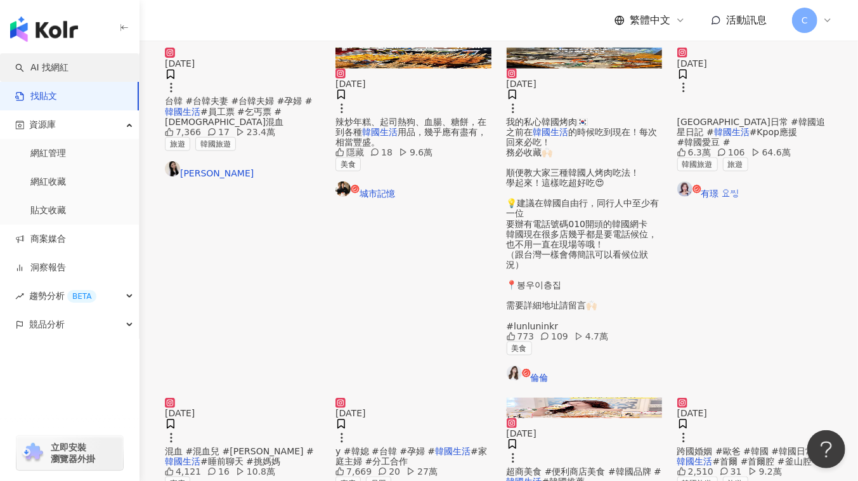
scroll to position [403, 0]
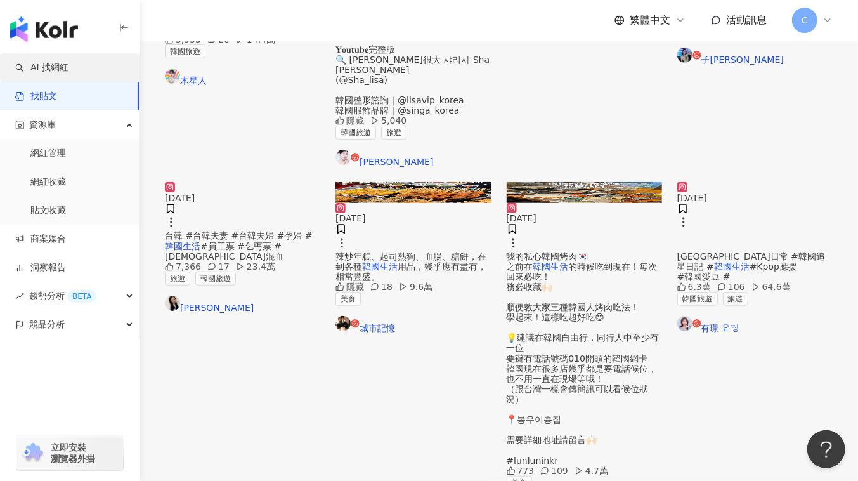
click at [68, 62] on link "AI 找網紅" at bounding box center [41, 68] width 53 height 13
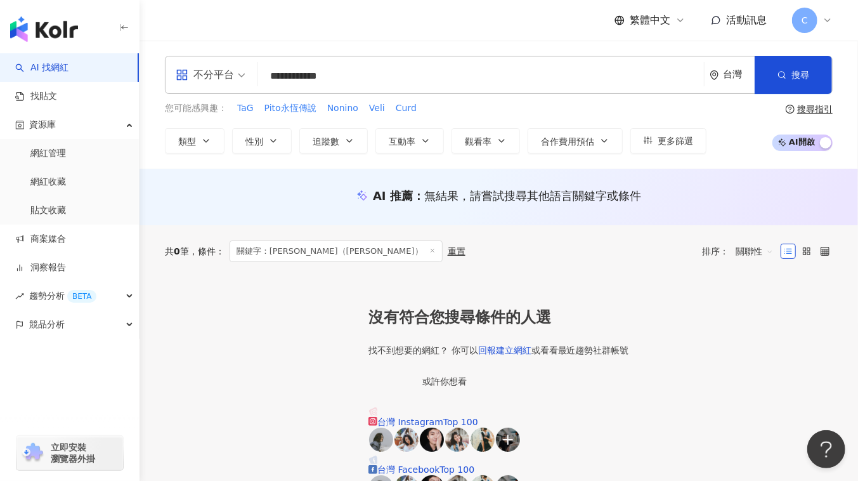
drag, startPoint x: 427, startPoint y: 75, endPoint x: 308, endPoint y: 78, distance: 119.2
click at [308, 78] on input "**********" at bounding box center [481, 76] width 436 height 24
type input "********"
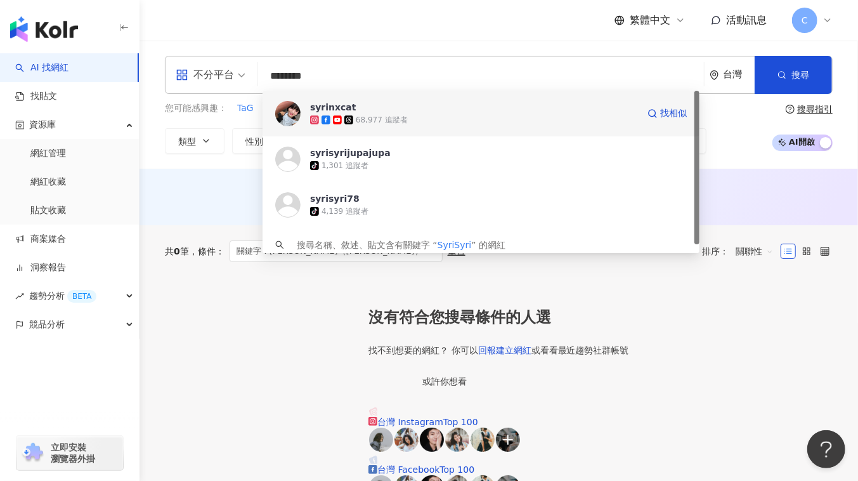
click at [419, 116] on div "68,977 追蹤者" at bounding box center [474, 120] width 328 height 13
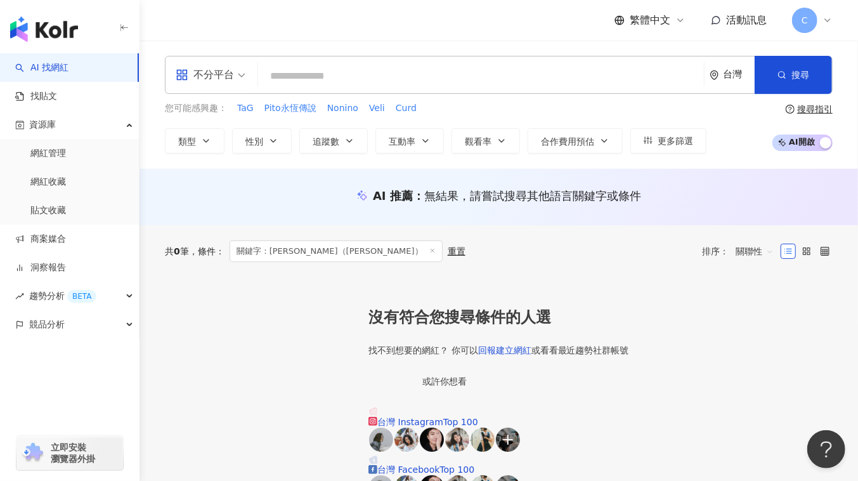
paste input "*********"
type input "*********"
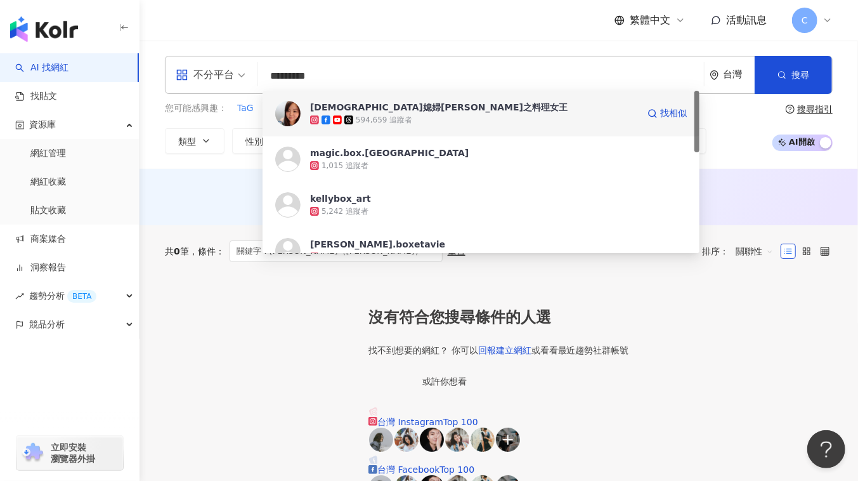
click at [430, 117] on div "594,659 追蹤者" at bounding box center [474, 120] width 328 height 13
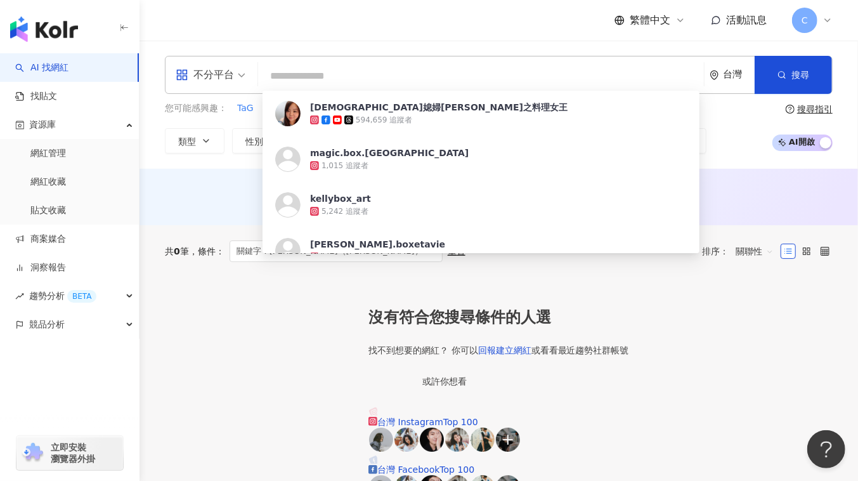
paste input "**********"
type input "**********"
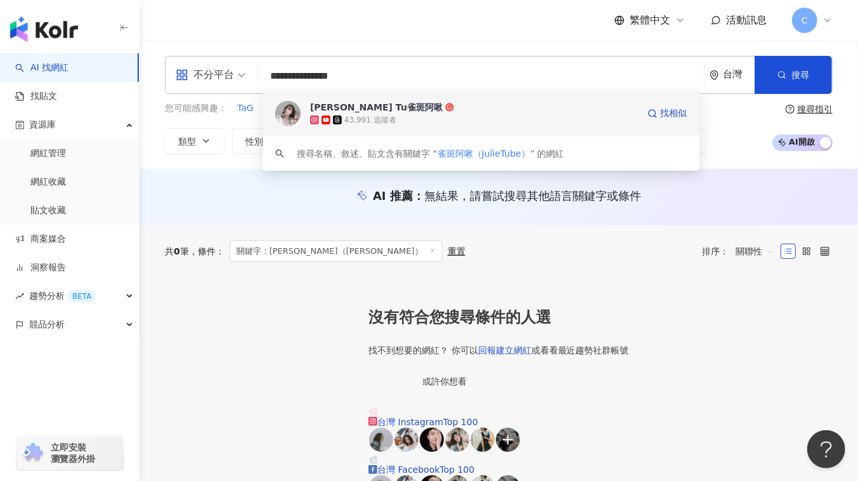
click at [411, 116] on div "43,991 追蹤者" at bounding box center [474, 120] width 328 height 13
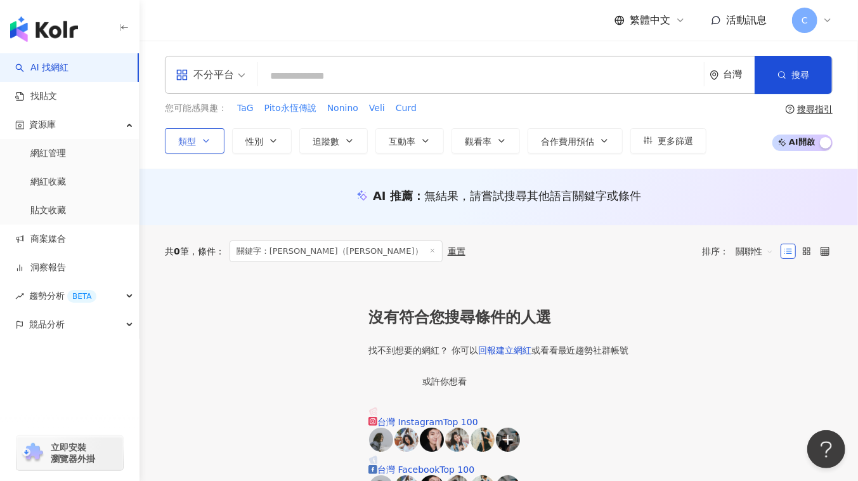
click at [217, 141] on button "類型" at bounding box center [195, 140] width 60 height 25
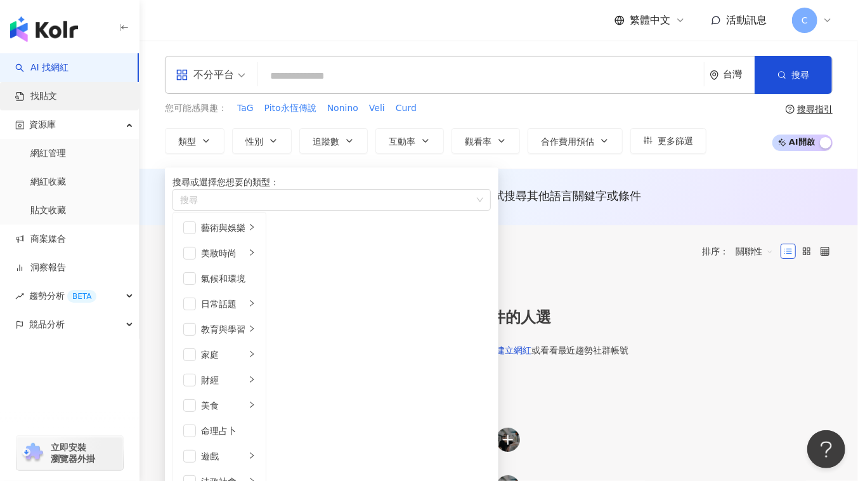
click at [57, 92] on link "找貼文" at bounding box center [36, 96] width 42 height 13
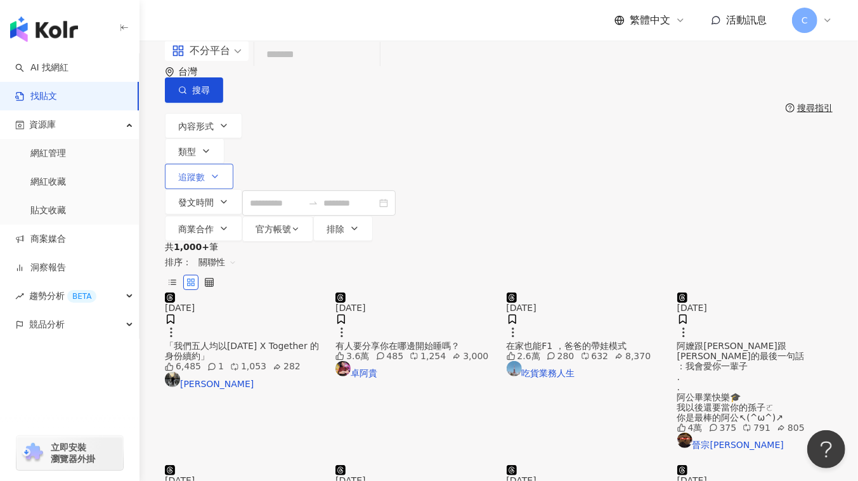
click at [233, 164] on button "追蹤數" at bounding box center [199, 176] width 68 height 25
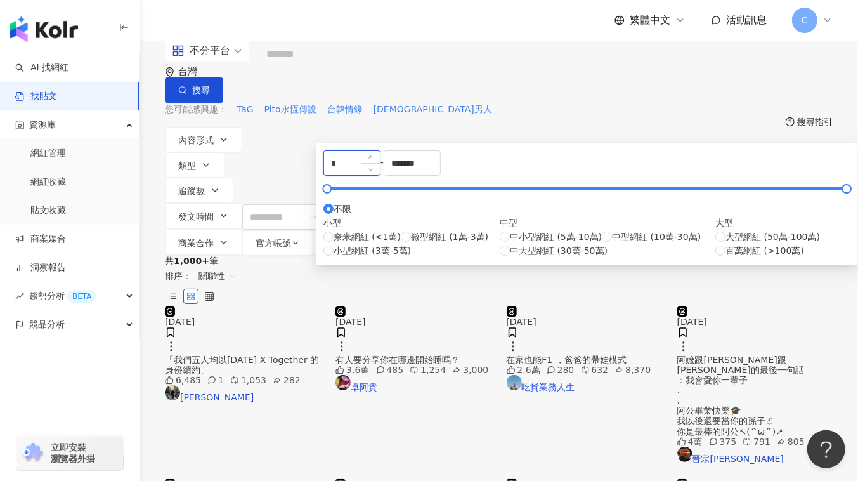
click at [379, 175] on input "*" at bounding box center [352, 163] width 56 height 24
click at [335, 175] on input "******" at bounding box center [352, 163] width 56 height 24
type input "******"
click at [272, 256] on div "共 1,000+ 筆 排序： 關聯性" at bounding box center [499, 281] width 668 height 51
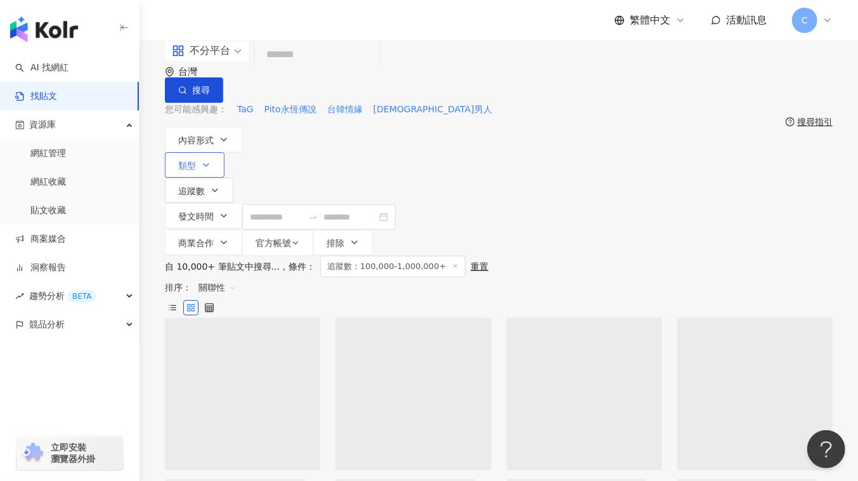
click at [196, 160] on span "類型" at bounding box center [187, 165] width 18 height 10
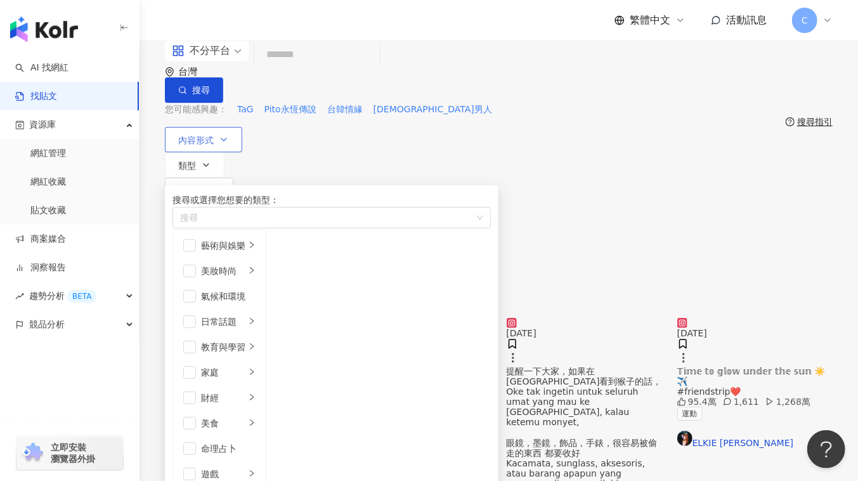
click at [185, 135] on span "內容形式" at bounding box center [196, 140] width 36 height 10
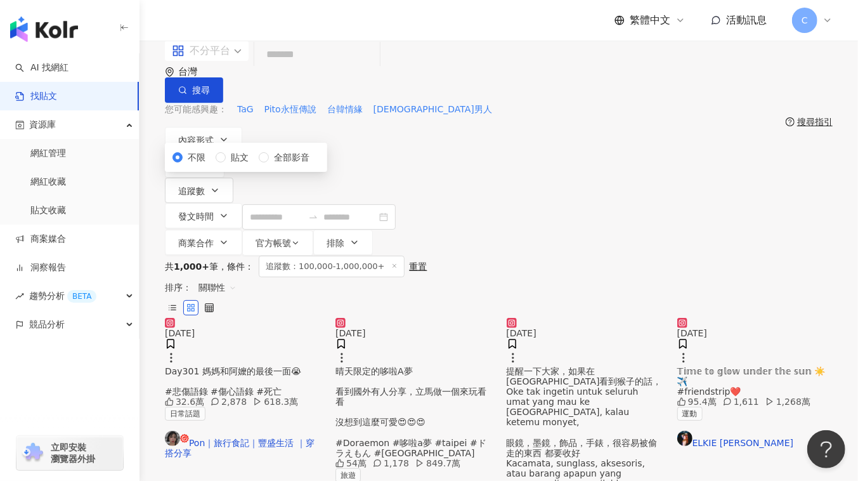
click at [222, 61] on div "不分平台" at bounding box center [201, 51] width 58 height 20
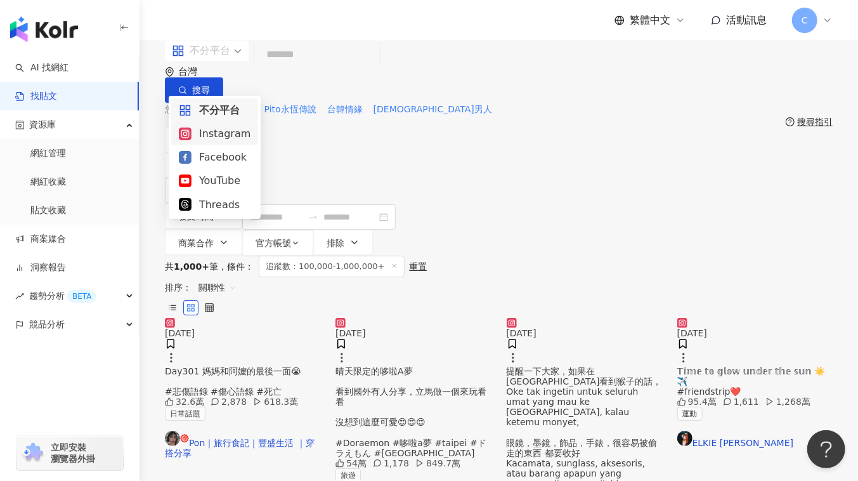
click at [218, 141] on div "Instagram" at bounding box center [214, 133] width 87 height 23
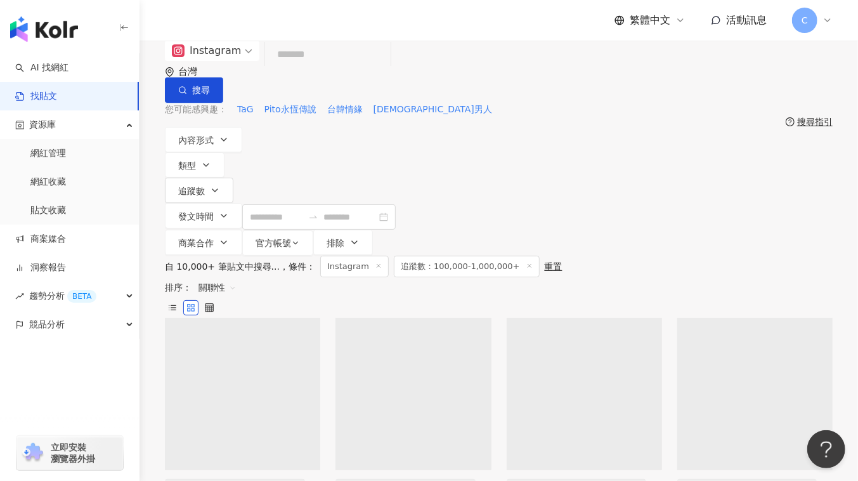
click at [378, 90] on div "ig Instagram 台灣 搜尋" at bounding box center [499, 72] width 668 height 62
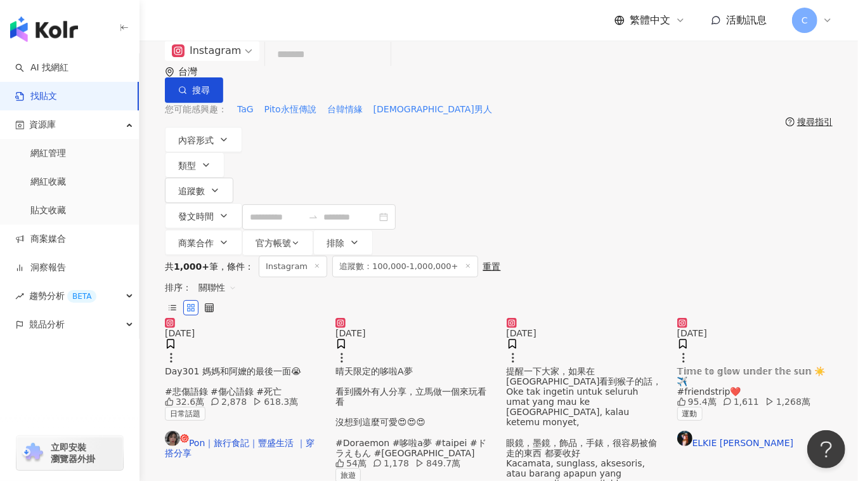
click at [378, 68] on input "search" at bounding box center [327, 54] width 115 height 27
type input "*"
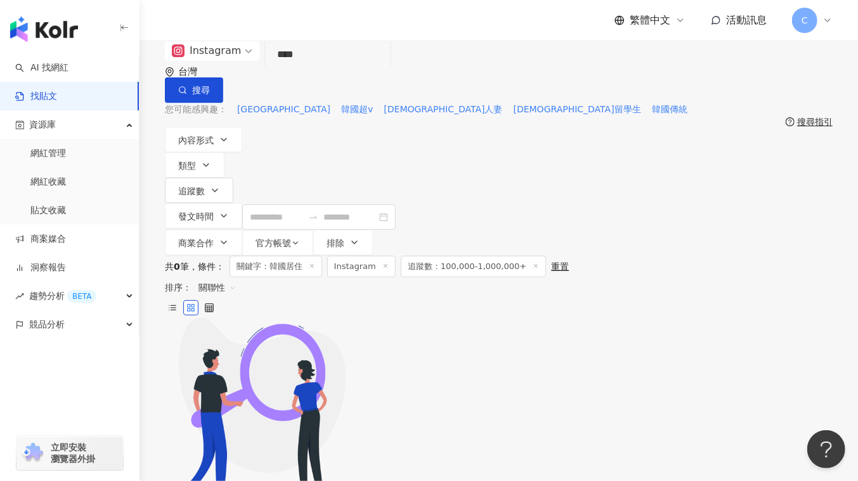
click at [327, 68] on input "****" at bounding box center [327, 54] width 115 height 27
type input "*"
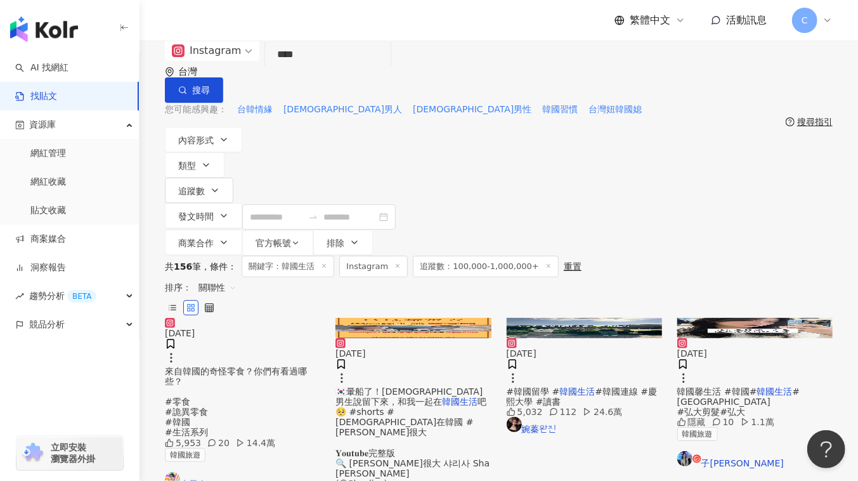
drag, startPoint x: 299, startPoint y: 80, endPoint x: 319, endPoint y: 80, distance: 20.3
click at [319, 68] on input "****" at bounding box center [327, 54] width 115 height 27
type input "****"
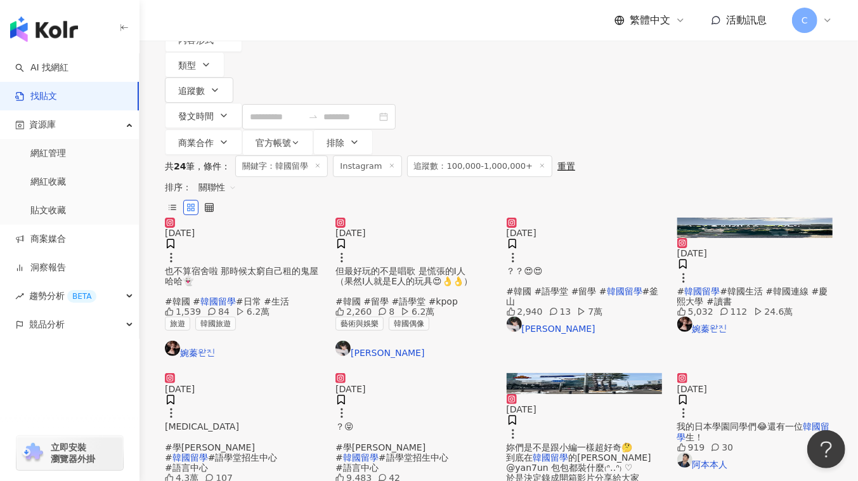
scroll to position [115, 0]
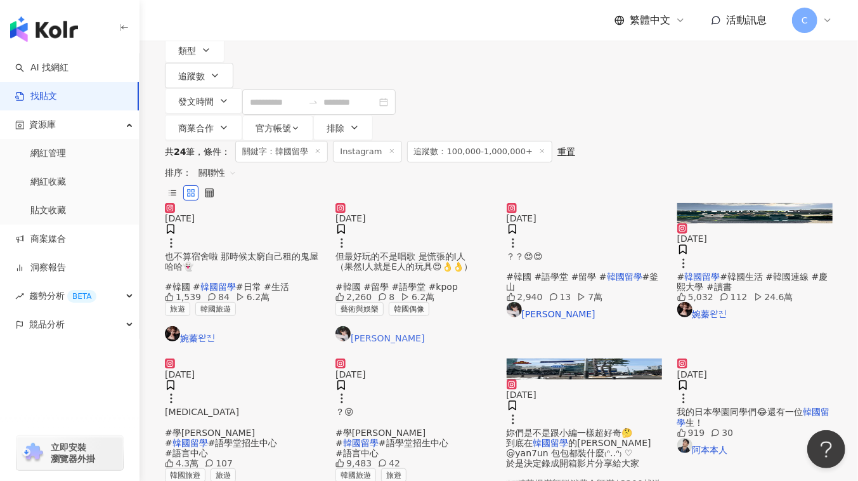
click at [351, 326] on img at bounding box center [342, 333] width 15 height 15
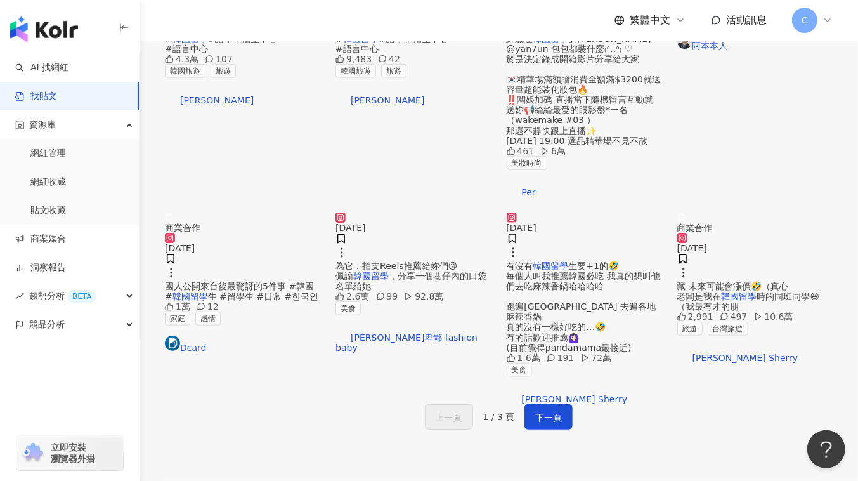
scroll to position [576, 0]
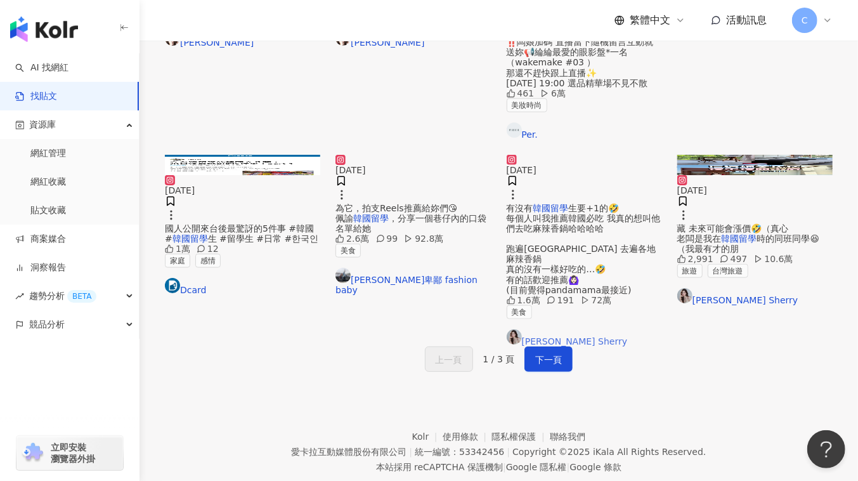
click at [548, 346] on link "노지은 Sherry" at bounding box center [584, 337] width 155 height 17
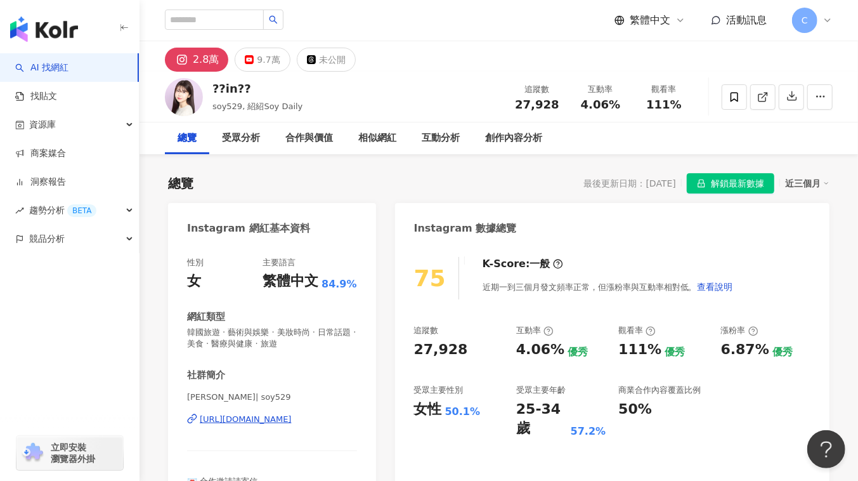
click at [290, 424] on div "https://www.instagram.com/soy529/" at bounding box center [246, 418] width 92 height 11
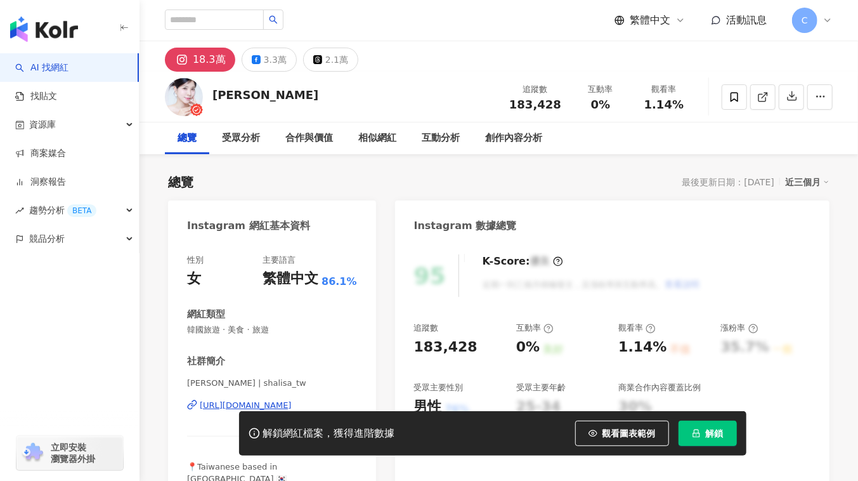
drag, startPoint x: 370, startPoint y: 346, endPoint x: 239, endPoint y: 393, distance: 138.6
click at [240, 403] on div "https://www.instagram.com/shalisa_tw/" at bounding box center [246, 404] width 92 height 11
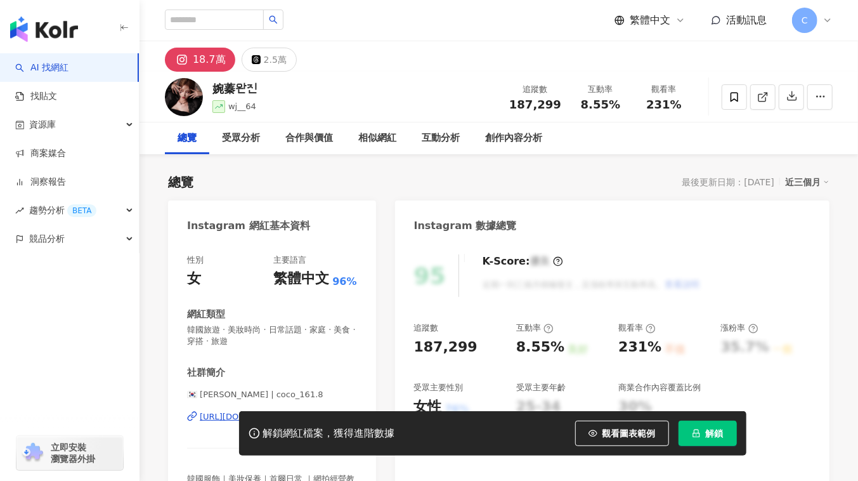
click at [249, 411] on div "https://www.instagram.com/coco_161.8/" at bounding box center [246, 416] width 92 height 11
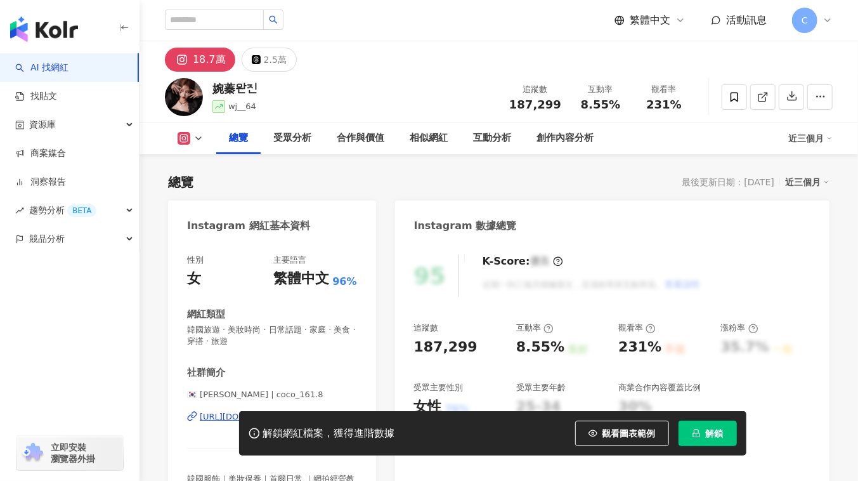
scroll to position [57, 0]
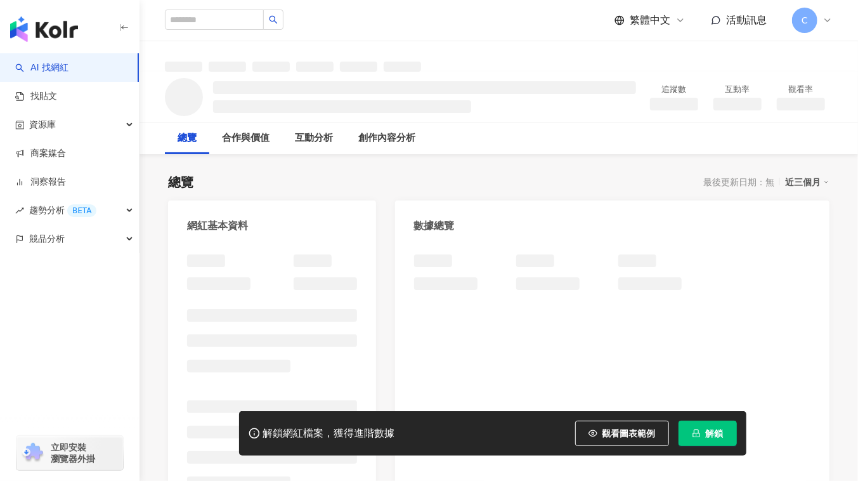
click at [732, 436] on button "解鎖" at bounding box center [707, 432] width 58 height 25
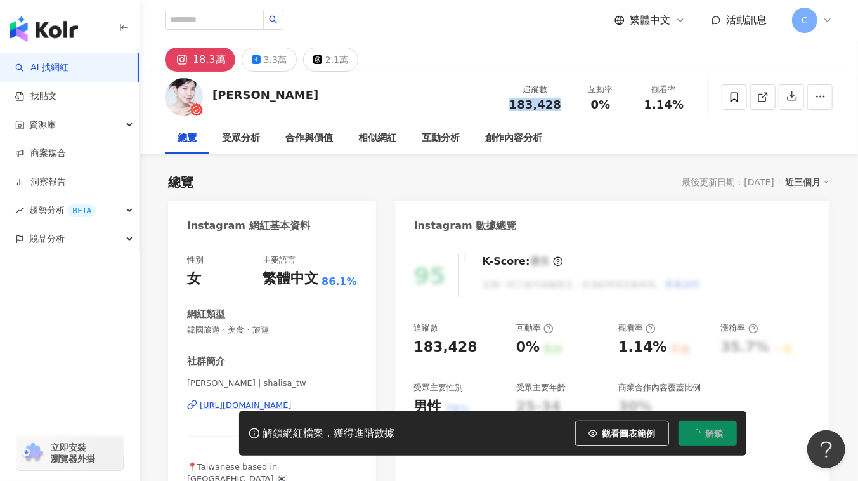
drag, startPoint x: 536, startPoint y: 108, endPoint x: 560, endPoint y: 105, distance: 24.3
click at [560, 105] on div "追蹤數 183,428" at bounding box center [535, 96] width 67 height 27
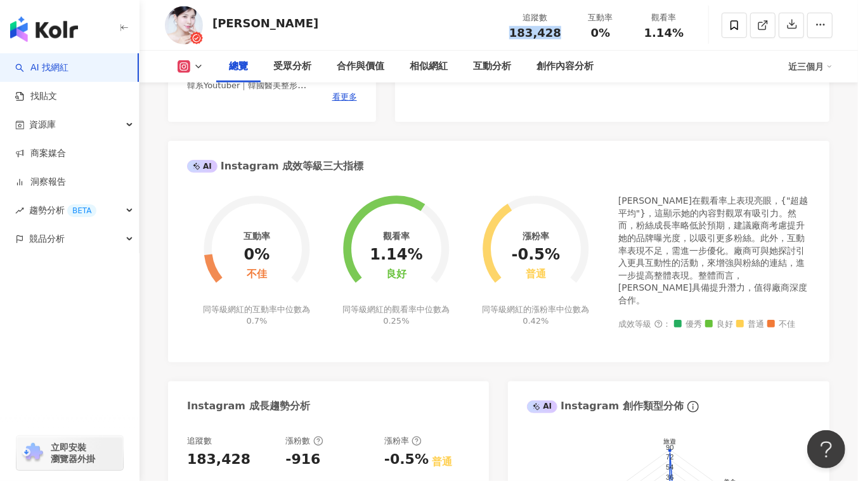
scroll to position [230, 0]
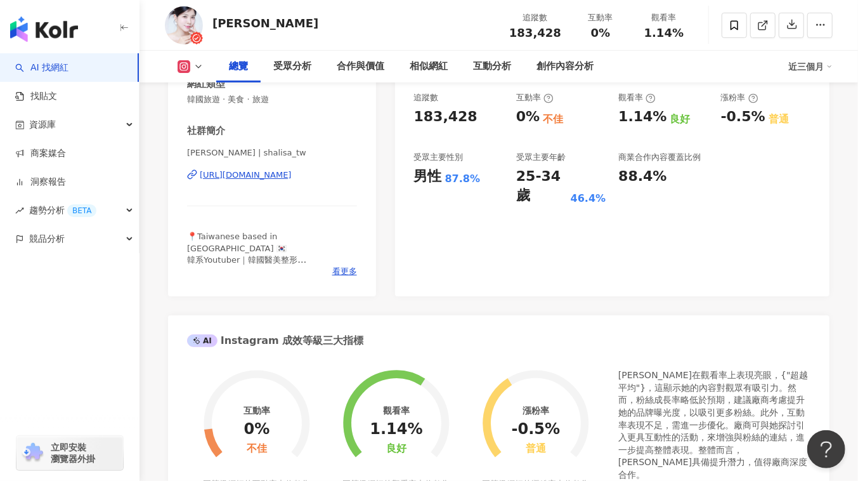
click at [245, 168] on div "莎莎Shalisa 샤리사 | shalisa_tw https://www.instagram.com/shalisa_tw/" at bounding box center [272, 184] width 170 height 74
click at [244, 173] on div "https://www.instagram.com/shalisa_tw/" at bounding box center [246, 174] width 92 height 11
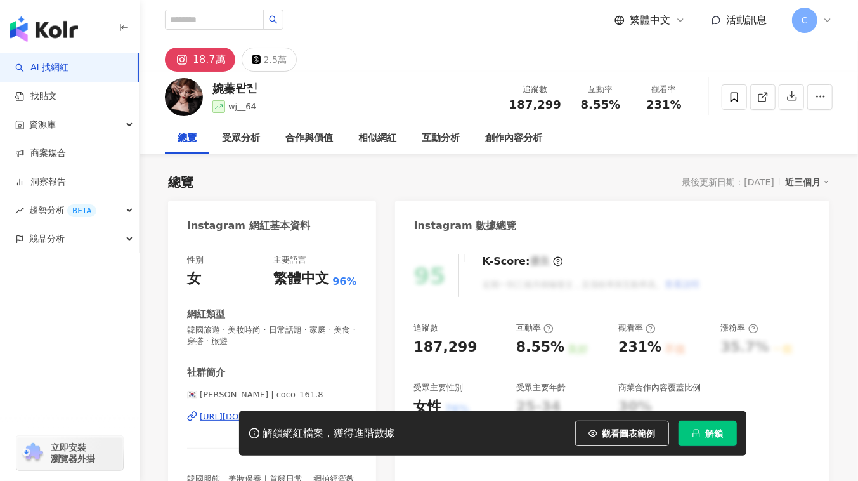
click at [706, 436] on span "解鎖" at bounding box center [715, 433] width 18 height 10
drag, startPoint x: 512, startPoint y: 105, endPoint x: 552, endPoint y: 1, distance: 111.8
click at [560, 101] on div "追蹤數 187,299" at bounding box center [535, 96] width 67 height 27
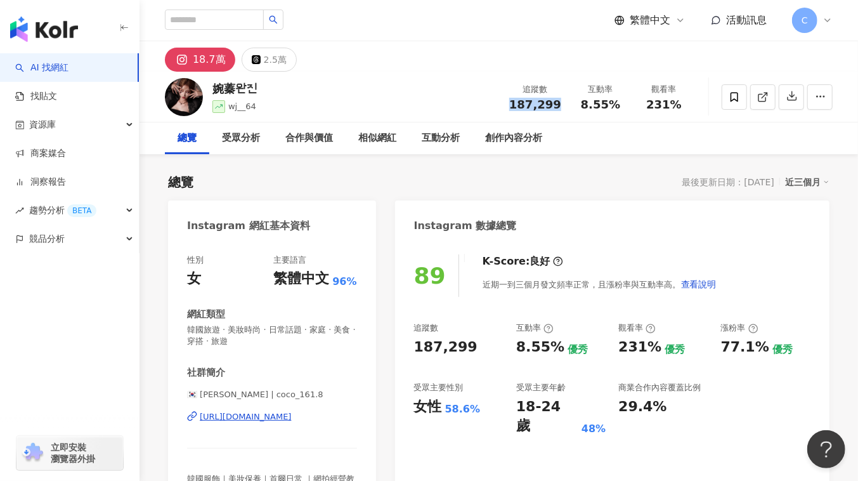
click at [261, 416] on div "https://www.instagram.com/coco_161.8/" at bounding box center [246, 416] width 92 height 11
drag, startPoint x: 584, startPoint y: 107, endPoint x: 615, endPoint y: 108, distance: 31.1
click at [615, 108] on span "8.55%" at bounding box center [600, 104] width 39 height 13
copy span "8.55%"
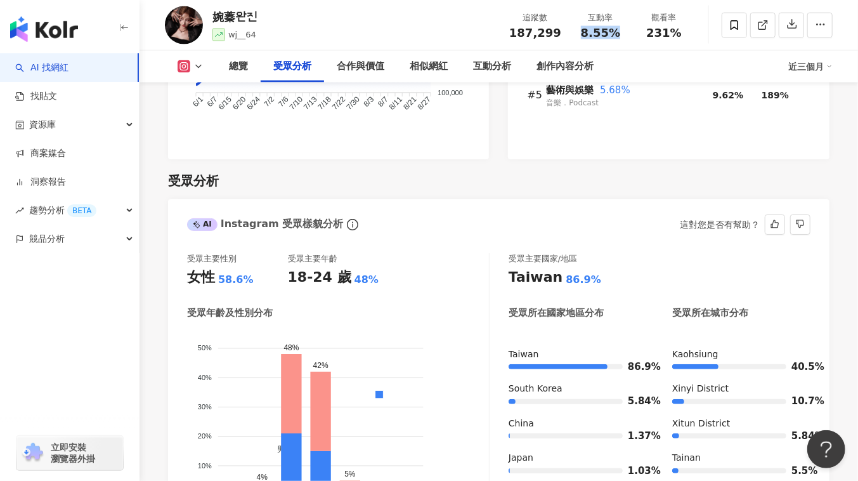
scroll to position [1211, 0]
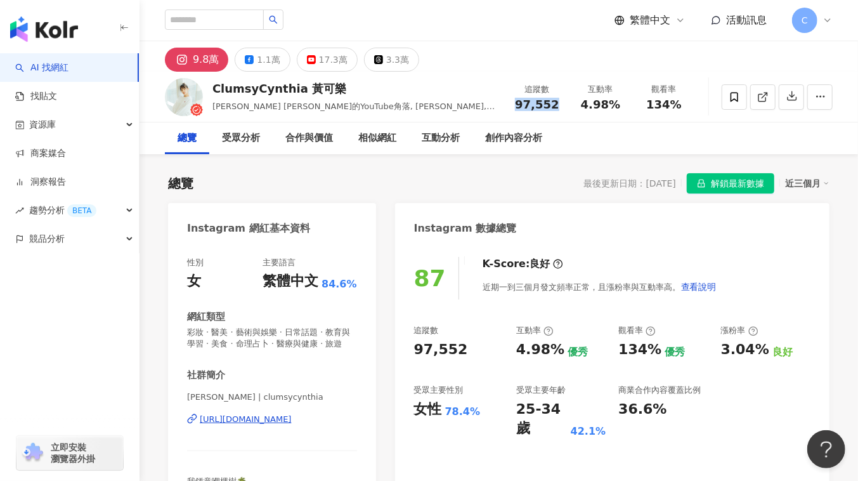
drag, startPoint x: 517, startPoint y: 105, endPoint x: 561, endPoint y: 105, distance: 43.1
click at [561, 105] on div "97,552" at bounding box center [537, 104] width 48 height 13
copy span "97,552"
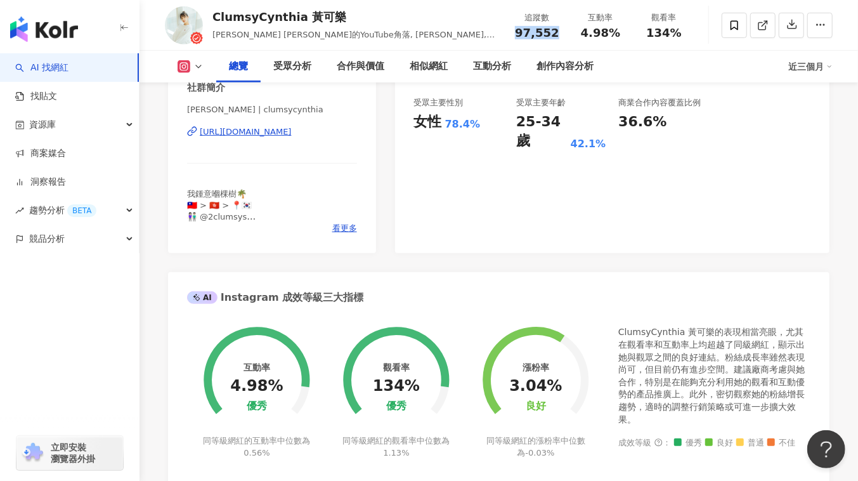
scroll to position [288, 0]
drag, startPoint x: 582, startPoint y: 37, endPoint x: 619, endPoint y: 34, distance: 36.9
click at [619, 34] on div "4.98%" at bounding box center [600, 33] width 48 height 13
copy span "4.98%"
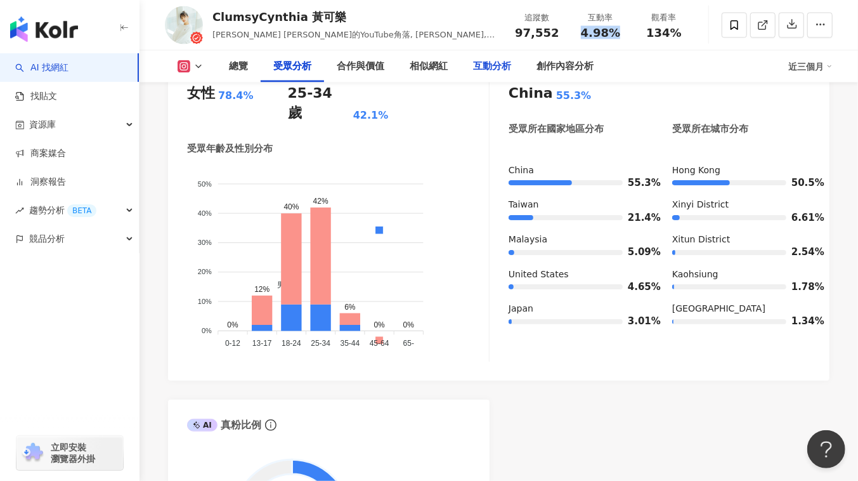
scroll to position [1153, 0]
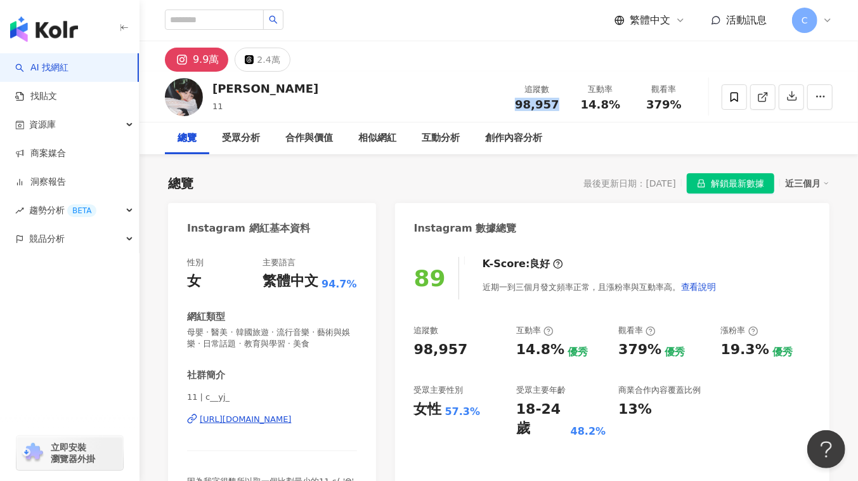
click at [556, 105] on div "98,957" at bounding box center [537, 104] width 48 height 13
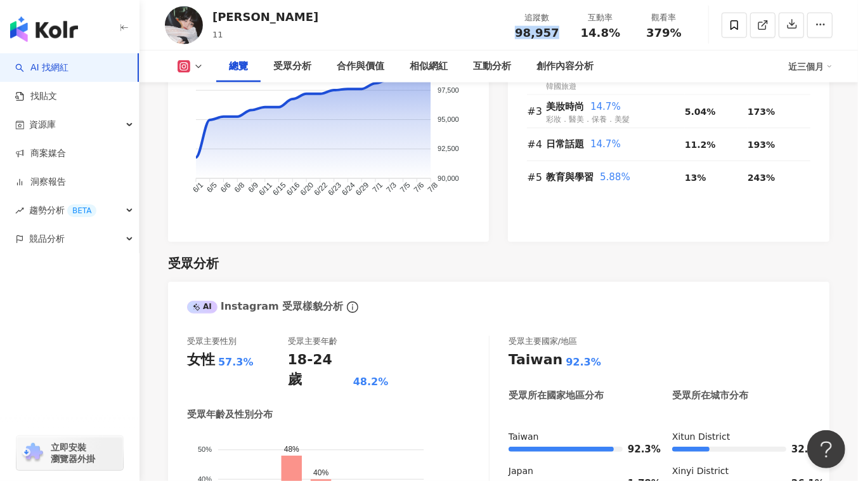
scroll to position [1037, 0]
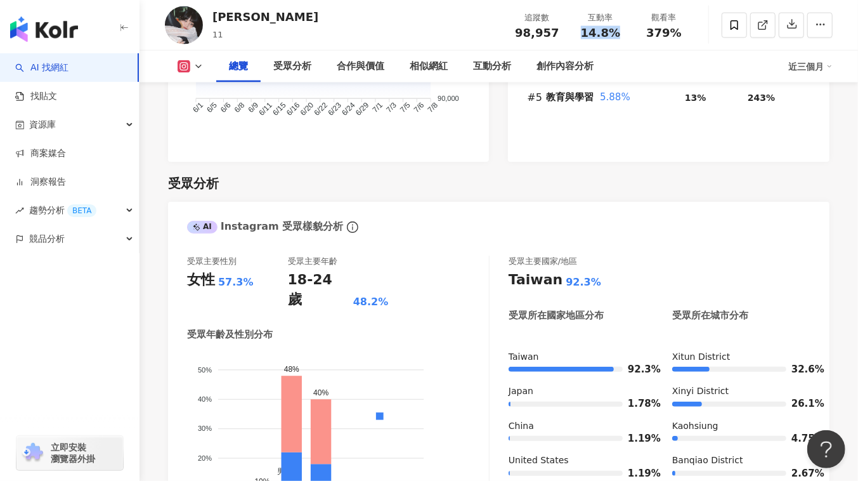
drag, startPoint x: 580, startPoint y: 35, endPoint x: 627, endPoint y: 32, distance: 47.6
click at [627, 32] on div "互動率 14.8%" at bounding box center [600, 24] width 63 height 27
copy span "14.8%"
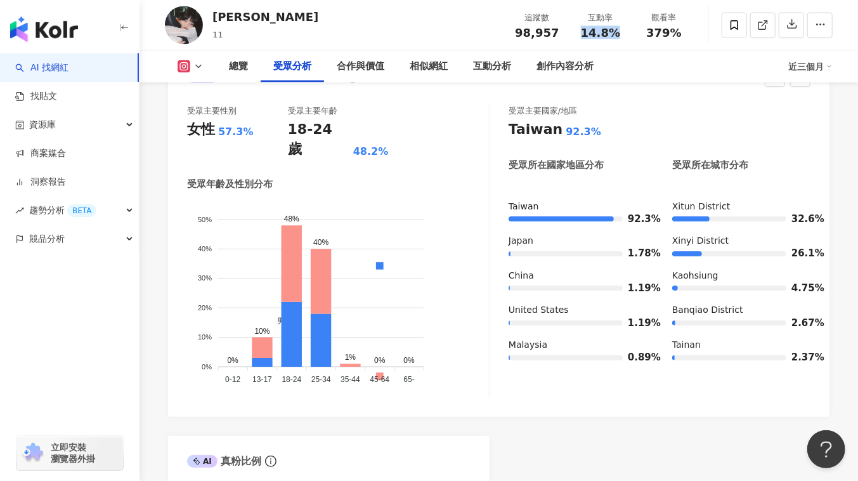
scroll to position [1211, 0]
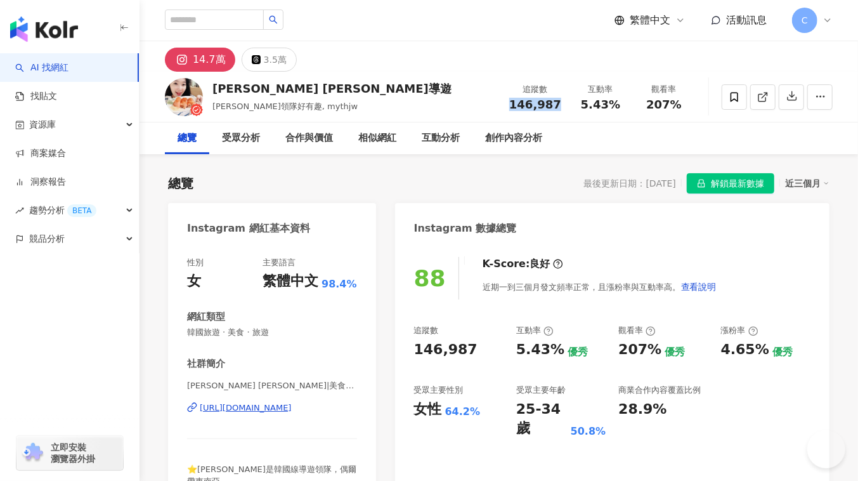
drag, startPoint x: 550, startPoint y: 105, endPoint x: 561, endPoint y: 103, distance: 10.9
click at [561, 103] on div "追蹤數 146,987" at bounding box center [535, 96] width 67 height 27
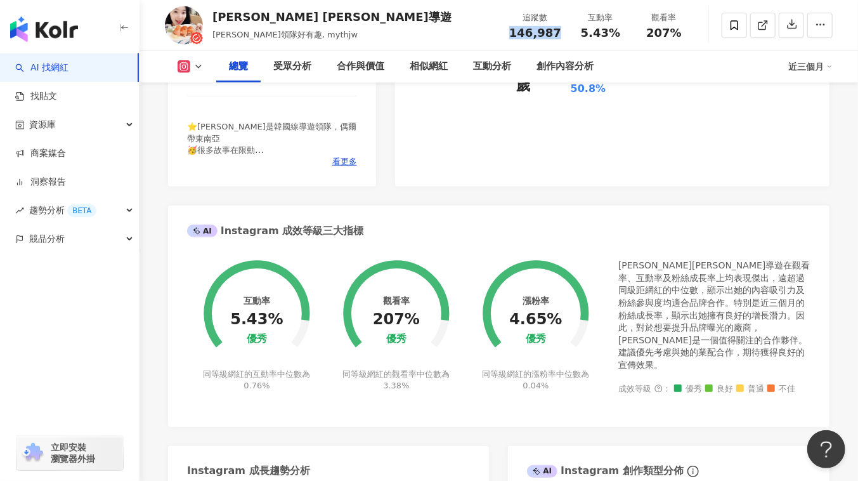
scroll to position [230, 0]
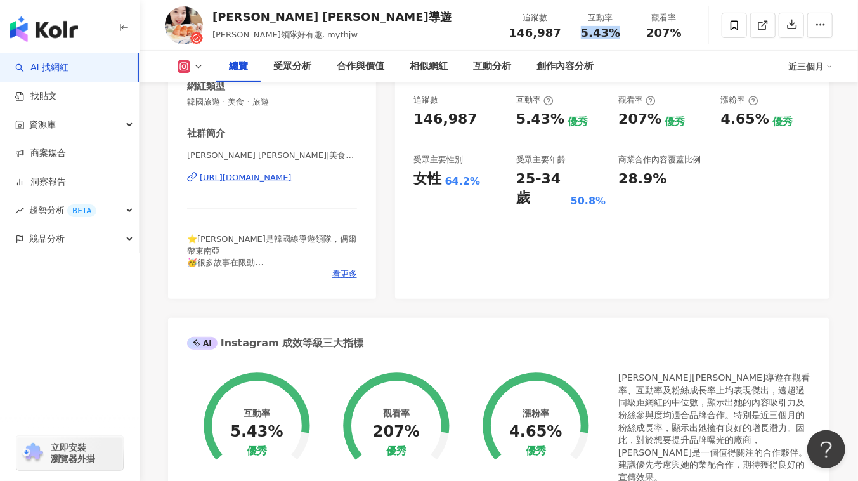
drag, startPoint x: 581, startPoint y: 32, endPoint x: 620, endPoint y: 30, distance: 39.4
click at [620, 30] on div "5.43%" at bounding box center [600, 33] width 48 height 13
copy span "5.43%"
click at [586, 293] on div "88 K-Score : 良好 近期一到三個月發文頻率正常，且漲粉率與互動率高。 查看說明 追蹤數 146,987 互動率 5.43% 優秀 觀看率 207%…" at bounding box center [612, 156] width 434 height 285
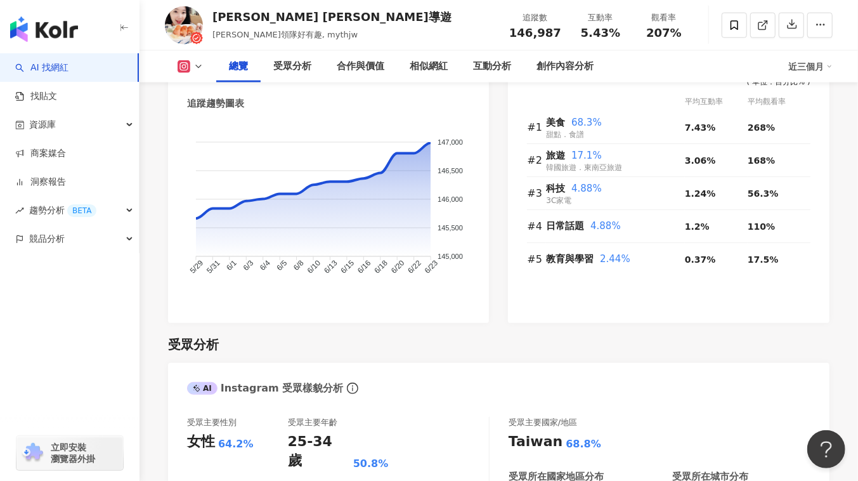
scroll to position [1153, 0]
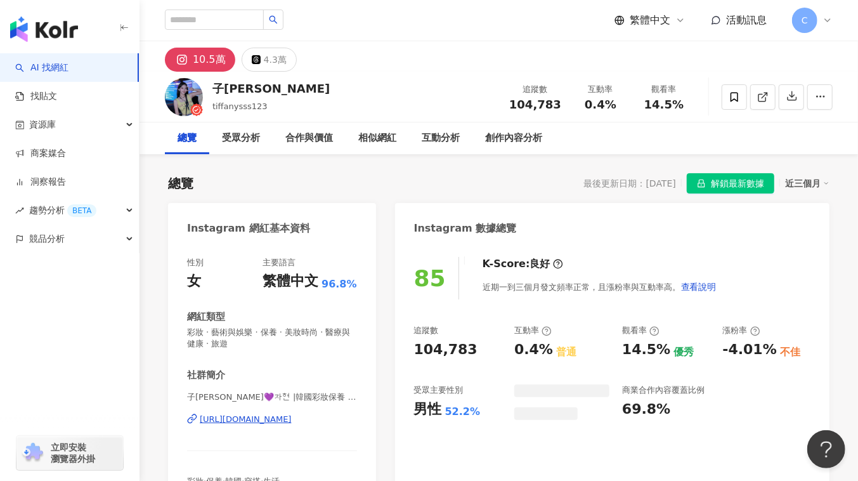
click at [281, 419] on div "[URL][DOMAIN_NAME]" at bounding box center [246, 418] width 92 height 11
drag, startPoint x: 516, startPoint y: 101, endPoint x: 559, endPoint y: 103, distance: 43.2
click at [559, 103] on span "104,783" at bounding box center [535, 104] width 52 height 13
copy span "104,783"
drag, startPoint x: 583, startPoint y: 102, endPoint x: 613, endPoint y: 103, distance: 29.2
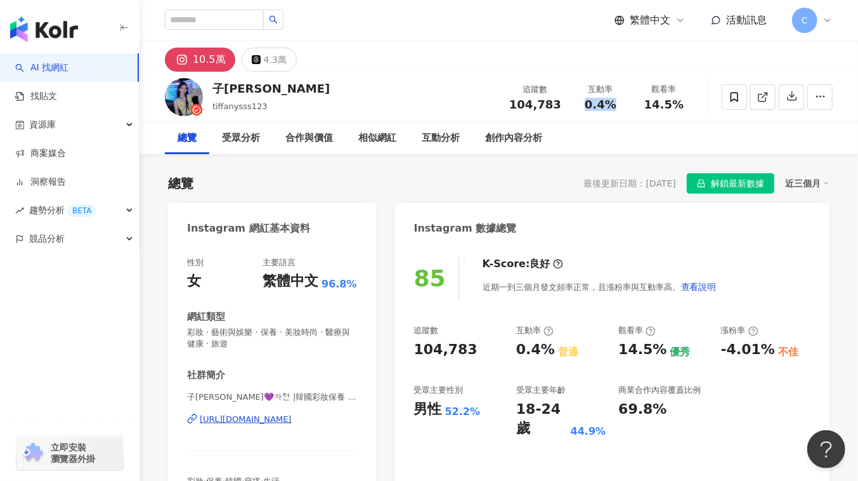
click at [613, 103] on div "0.4%" at bounding box center [600, 104] width 48 height 13
copy span "0.4%"
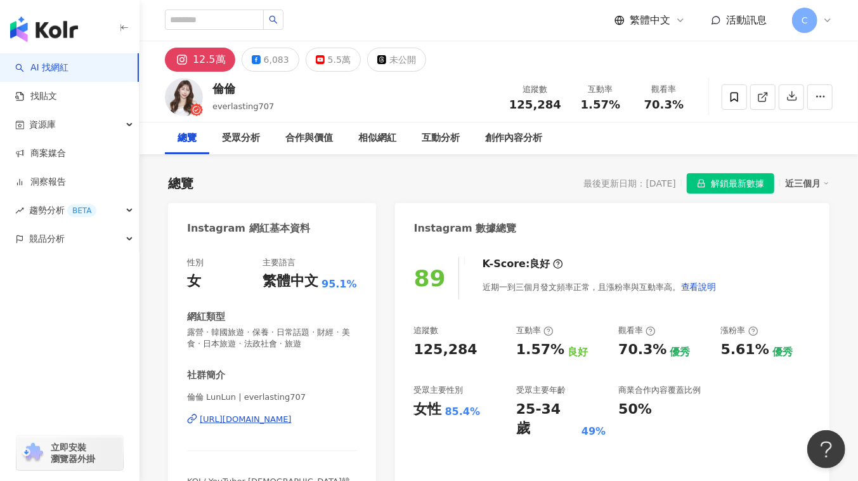
click at [266, 420] on div "https://www.instagram.com/everlasting707/" at bounding box center [246, 418] width 92 height 11
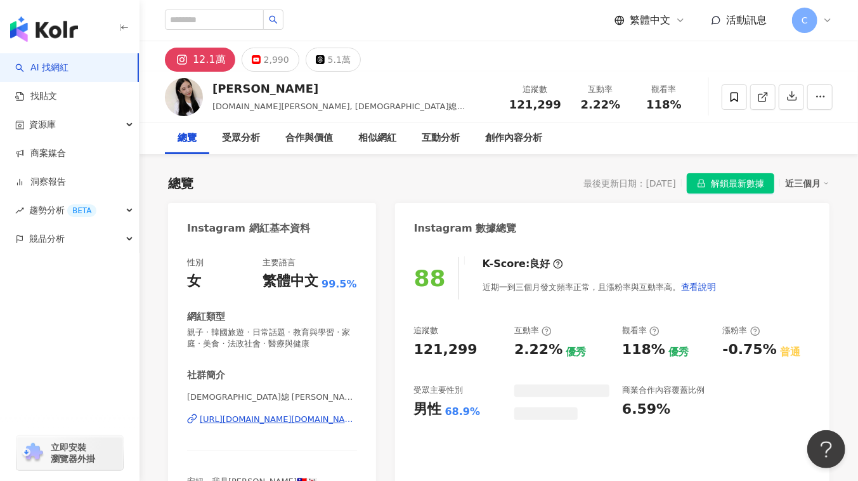
click at [272, 422] on div "https://www.instagram.com/melody.c.yun/" at bounding box center [278, 418] width 157 height 11
drag, startPoint x: 583, startPoint y: 105, endPoint x: 618, endPoint y: 103, distance: 35.5
click at [618, 103] on div "2.22%" at bounding box center [600, 104] width 48 height 13
drag, startPoint x: 500, startPoint y: 103, endPoint x: 557, endPoint y: 105, distance: 56.5
click at [557, 105] on div "Melody Tsai melody.c.yun, 韓媳 Melody帶娃中 追蹤數 121,299 互動率 2.22% 觀看率 118%" at bounding box center [499, 97] width 718 height 50
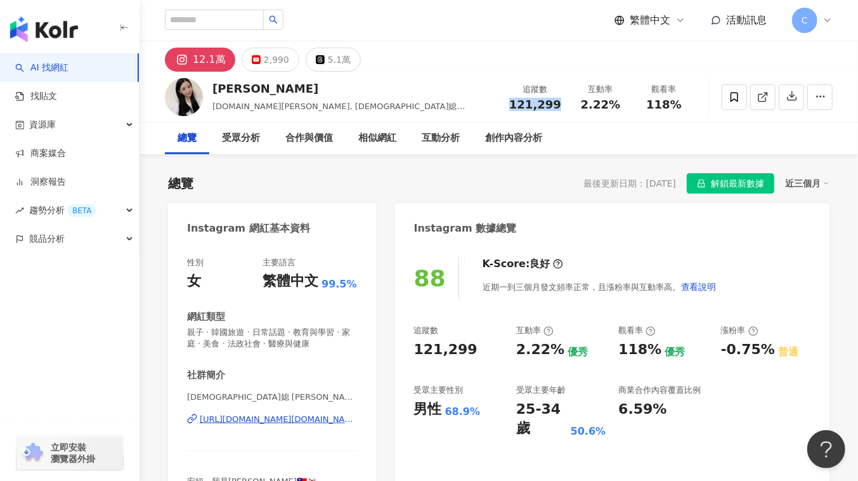
copy span "121,299"
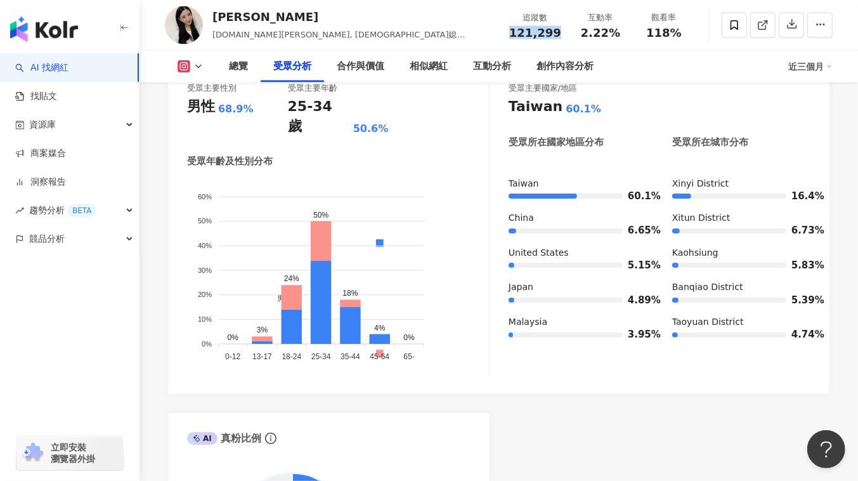
scroll to position [1153, 0]
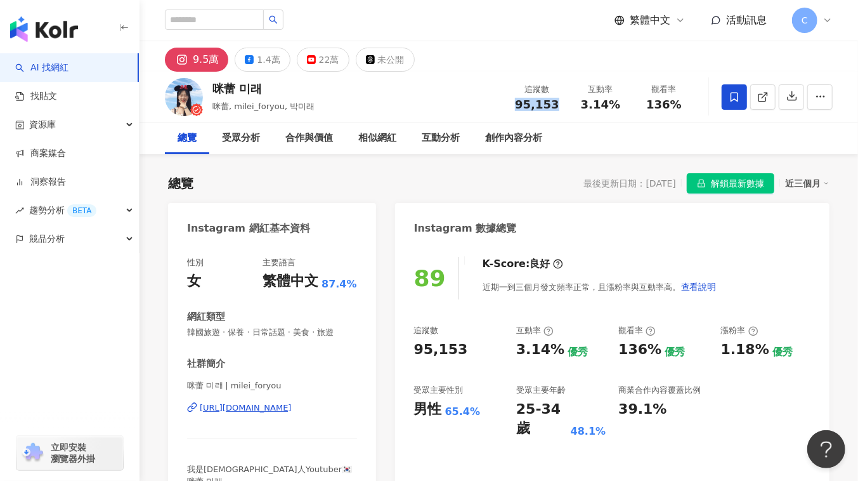
drag, startPoint x: 544, startPoint y: 108, endPoint x: 554, endPoint y: 108, distance: 9.5
click at [554, 108] on div "95,153" at bounding box center [537, 104] width 48 height 13
click at [257, 404] on div "https://www.instagram.com/milei_foryou/" at bounding box center [246, 407] width 92 height 11
drag, startPoint x: 584, startPoint y: 107, endPoint x: 618, endPoint y: 101, distance: 34.6
click at [618, 101] on div "3.14%" at bounding box center [600, 104] width 48 height 13
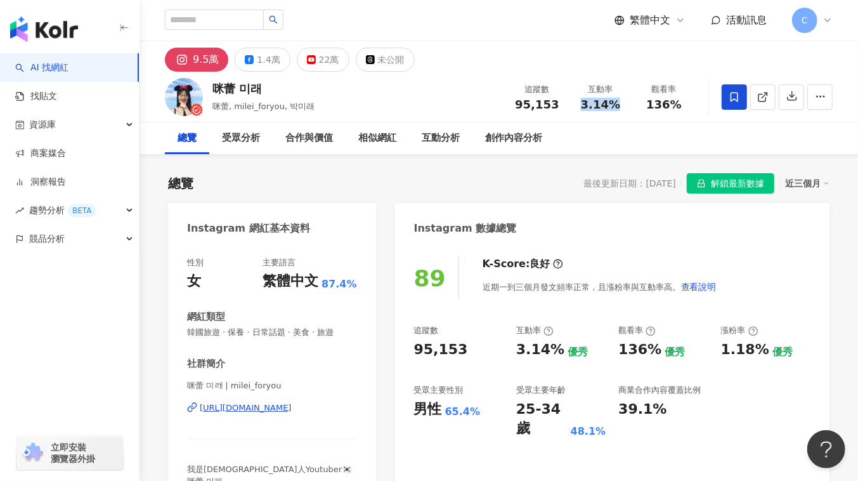
copy span "3.14%"
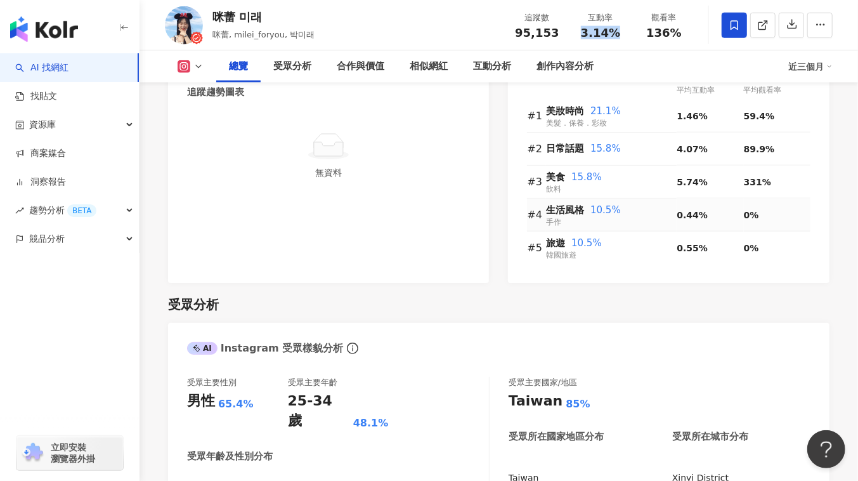
scroll to position [1153, 0]
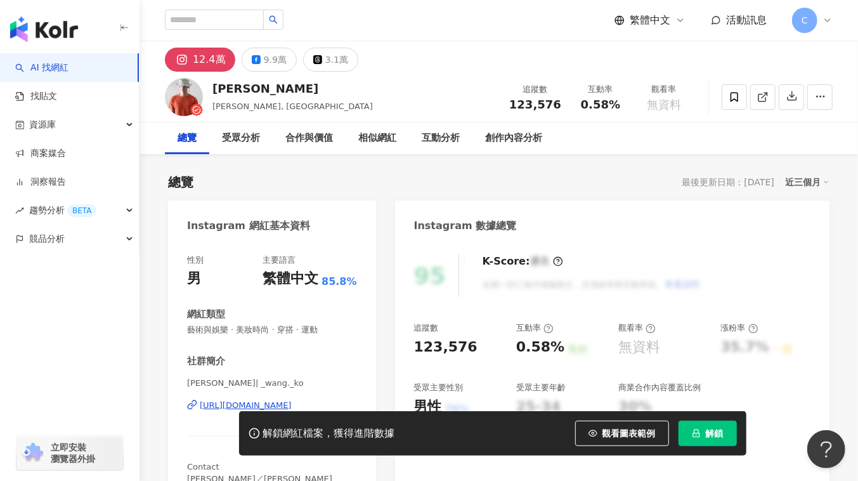
click at [234, 411] on div "解鎖網紅檔案，獲得進階數據 觀看圖表範例 點擊後模糊區塊會顯示範例資料，僅提供預覽非真實數據 解鎖" at bounding box center [429, 433] width 858 height 44
click at [234, 406] on div "https://www.instagram.com/_wang._ko/" at bounding box center [246, 404] width 92 height 11
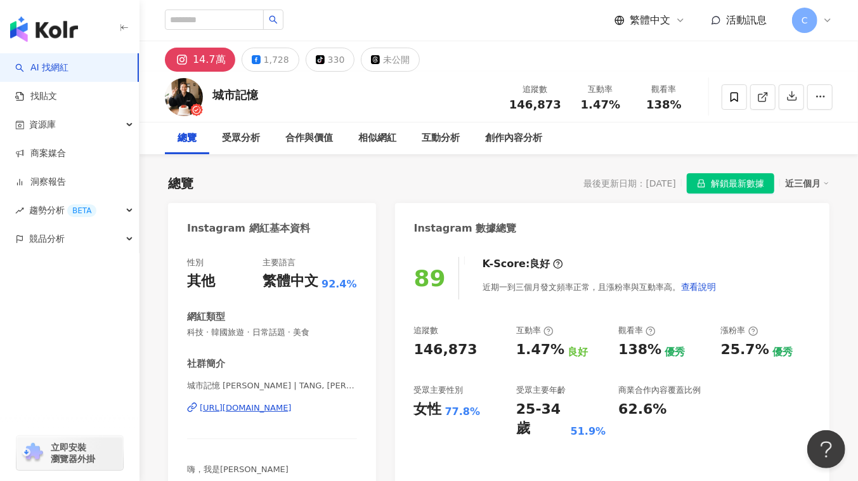
click at [243, 407] on div "[URL][DOMAIN_NAME]" at bounding box center [246, 407] width 92 height 11
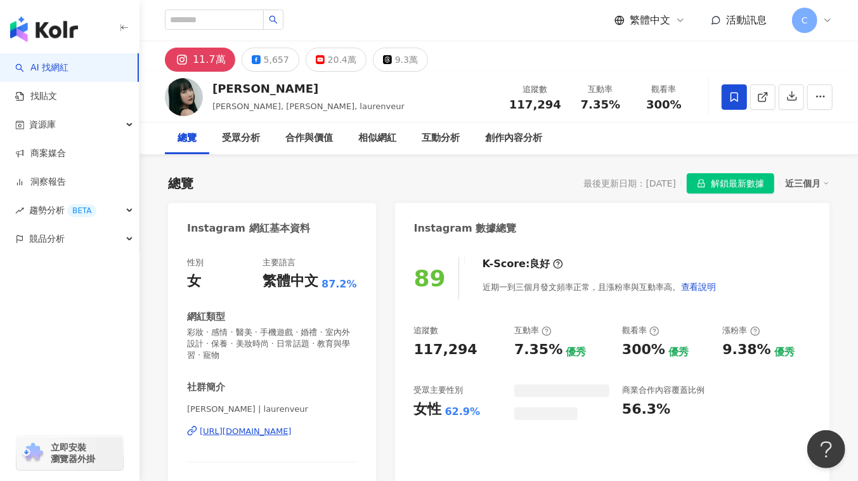
click at [286, 434] on div "https://www.instagram.com/laurenveur/" at bounding box center [246, 430] width 92 height 11
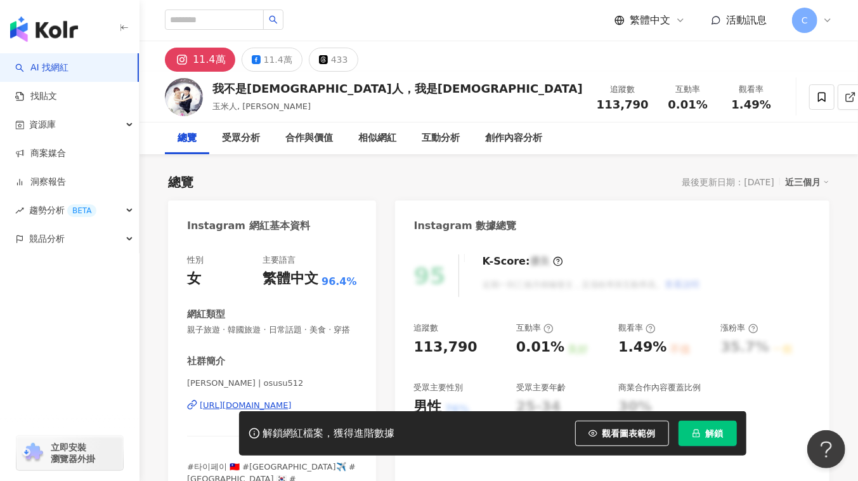
click at [217, 415] on div "解鎖網紅檔案，獲得進階數據 觀看圖表範例 解鎖" at bounding box center [429, 433] width 858 height 44
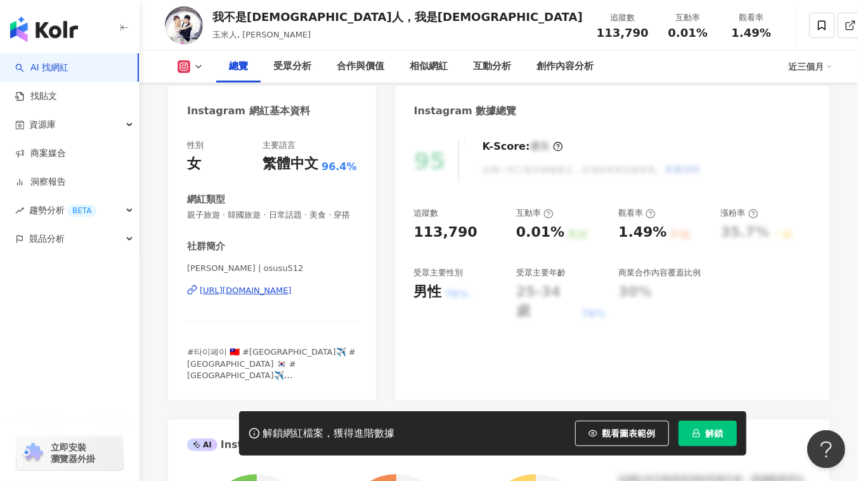
click at [258, 296] on div "https://www.instagram.com/osusu512/" at bounding box center [246, 290] width 92 height 11
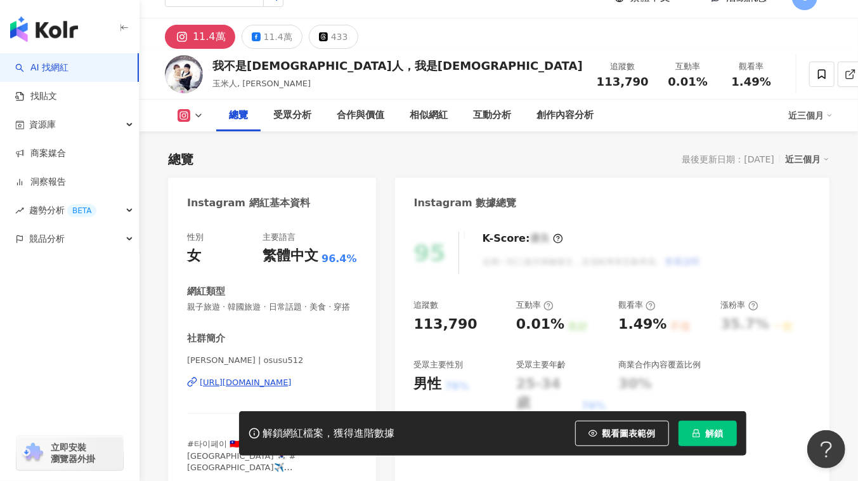
scroll to position [0, 0]
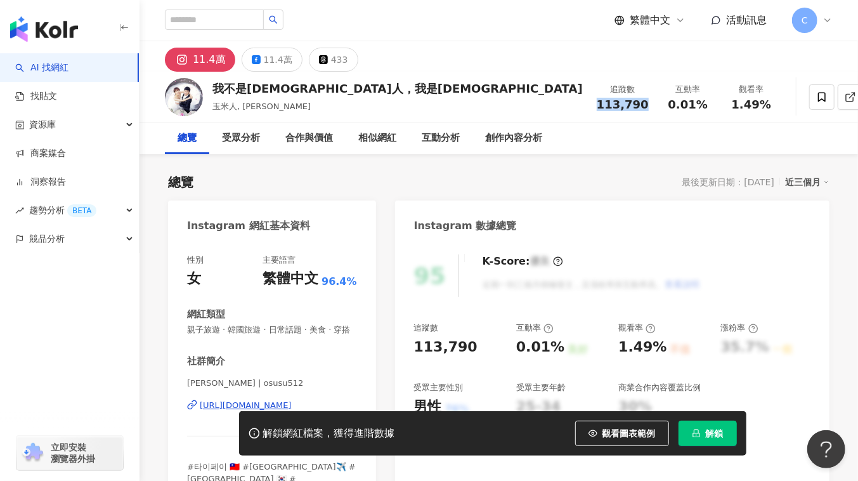
drag, startPoint x: 517, startPoint y: 105, endPoint x: 568, endPoint y: 106, distance: 50.7
click at [589, 106] on div "追蹤數 113,790" at bounding box center [622, 96] width 67 height 27
copy span "113,790"
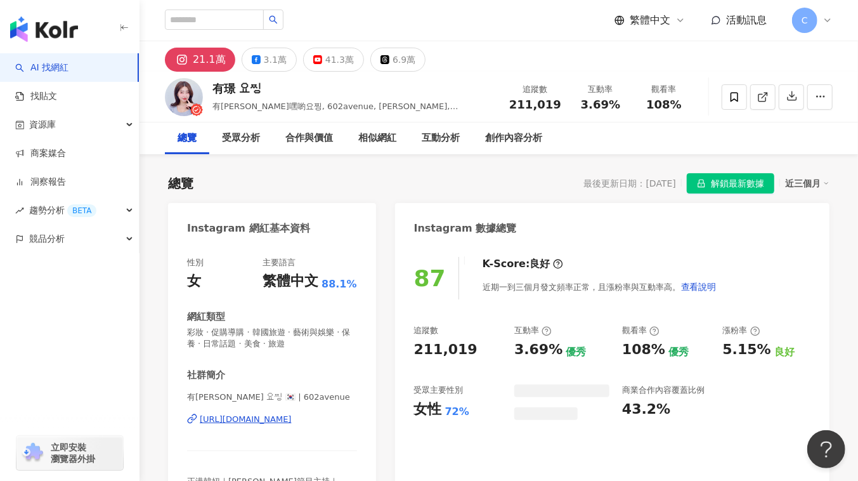
drag, startPoint x: 516, startPoint y: 105, endPoint x: 560, endPoint y: 105, distance: 44.4
click at [560, 105] on div "211,019" at bounding box center [535, 104] width 52 height 13
drag, startPoint x: 212, startPoint y: 85, endPoint x: 265, endPoint y: 86, distance: 53.3
click at [265, 86] on div "有璟 요찡" at bounding box center [353, 89] width 283 height 16
copy div "有璟 요찡"
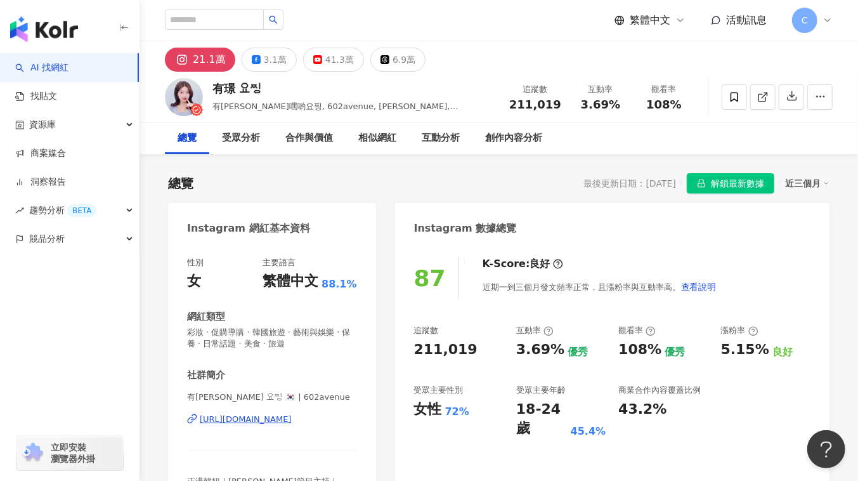
click at [258, 425] on div "有璟 요찡 🇰🇷 | 602avenue https://www.instagram.com/602avenue/" at bounding box center [272, 428] width 170 height 74
click at [250, 418] on div "https://www.instagram.com/602avenue/" at bounding box center [246, 418] width 92 height 11
drag, startPoint x: 581, startPoint y: 103, endPoint x: 616, endPoint y: 103, distance: 35.5
click at [616, 103] on div "3.69%" at bounding box center [600, 104] width 48 height 13
copy span "3.69%"
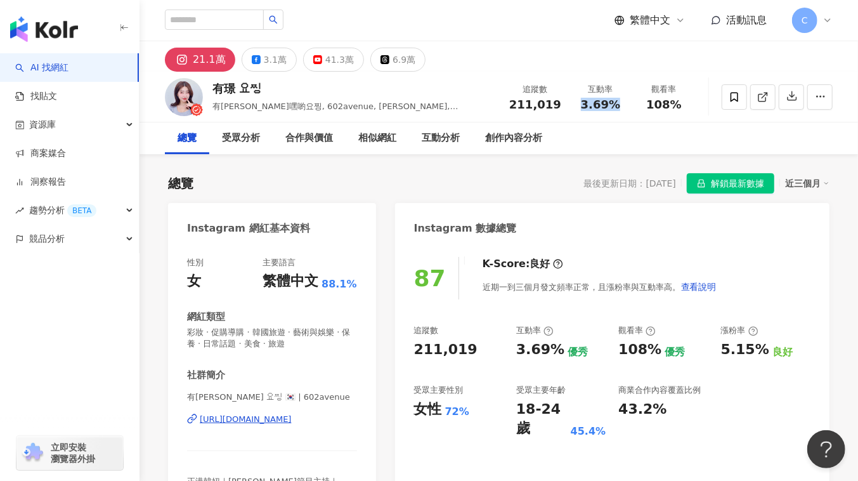
click at [292, 417] on div "https://www.instagram.com/602avenue/" at bounding box center [246, 418] width 92 height 11
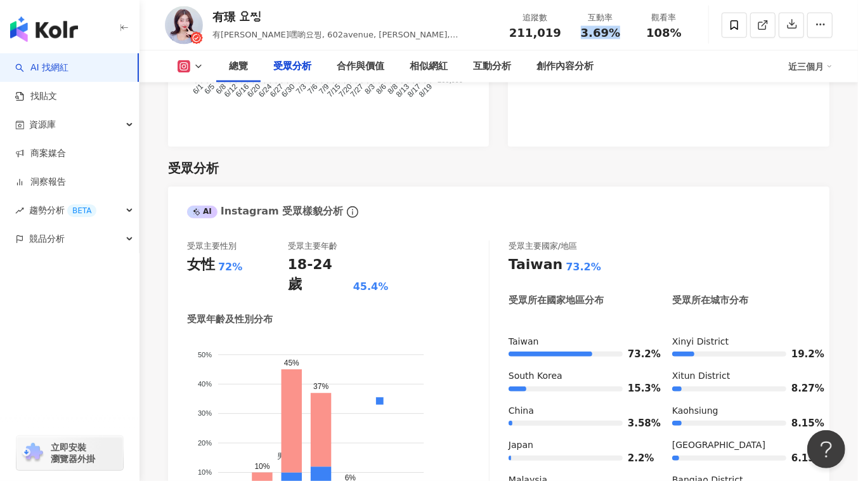
scroll to position [1095, 0]
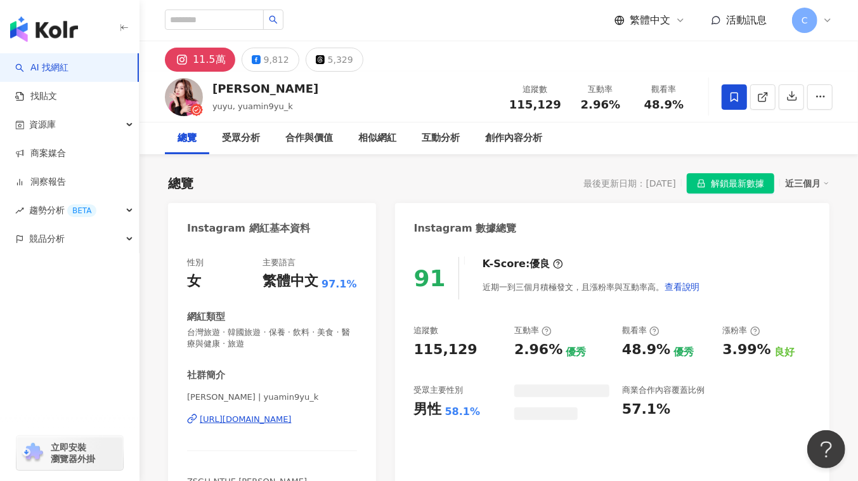
click at [292, 424] on div "https://www.instagram.com/yuamin9yu_k/" at bounding box center [246, 418] width 92 height 11
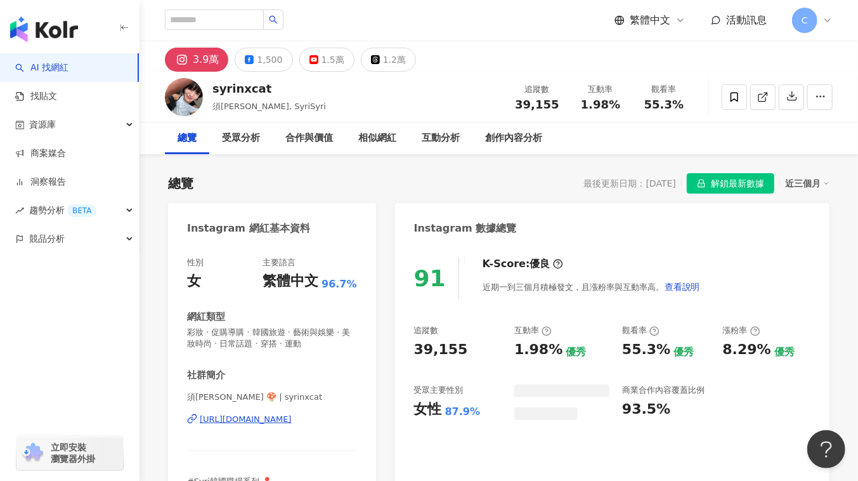
click at [292, 424] on div "https://www.instagram.com/syrinxcat/" at bounding box center [246, 418] width 92 height 11
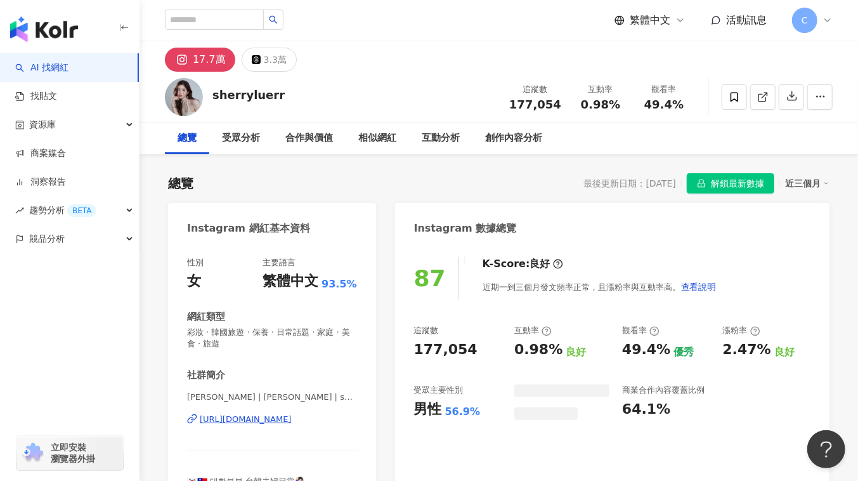
click at [285, 422] on div "[URL][DOMAIN_NAME]" at bounding box center [246, 418] width 92 height 11
click at [517, 98] on span "177,054" at bounding box center [535, 104] width 52 height 13
drag, startPoint x: 514, startPoint y: 101, endPoint x: 558, endPoint y: 107, distance: 44.2
click at [558, 107] on div "177,054" at bounding box center [535, 104] width 52 height 13
copy span "177,054"
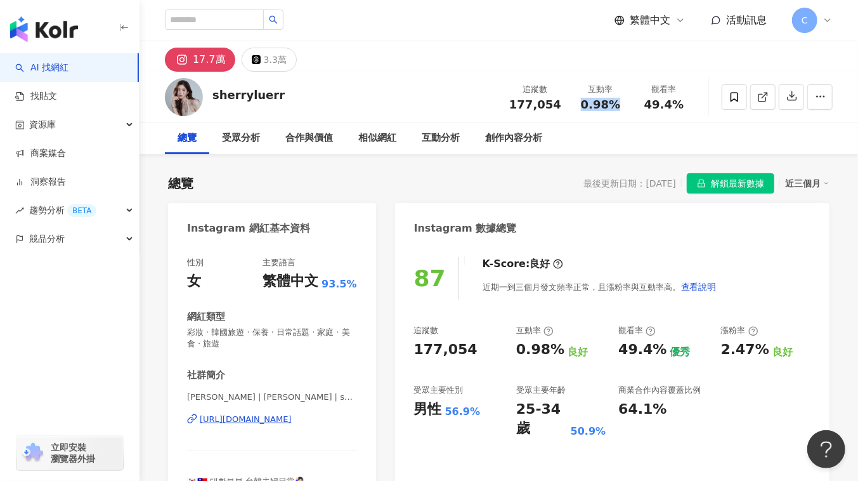
drag, startPoint x: 575, startPoint y: 105, endPoint x: 620, endPoint y: 100, distance: 45.4
click at [620, 100] on div "互動率 0.98%" at bounding box center [600, 96] width 63 height 27
copy span "0.98%"
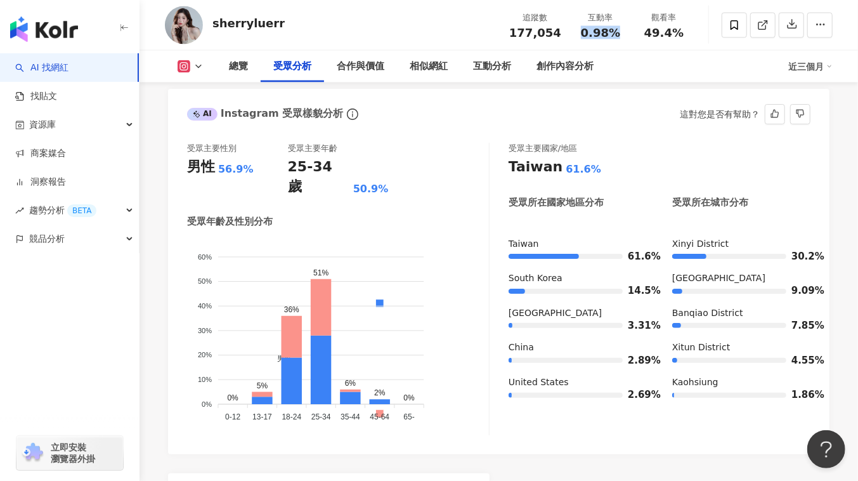
scroll to position [1153, 0]
